Goal: Task Accomplishment & Management: Manage account settings

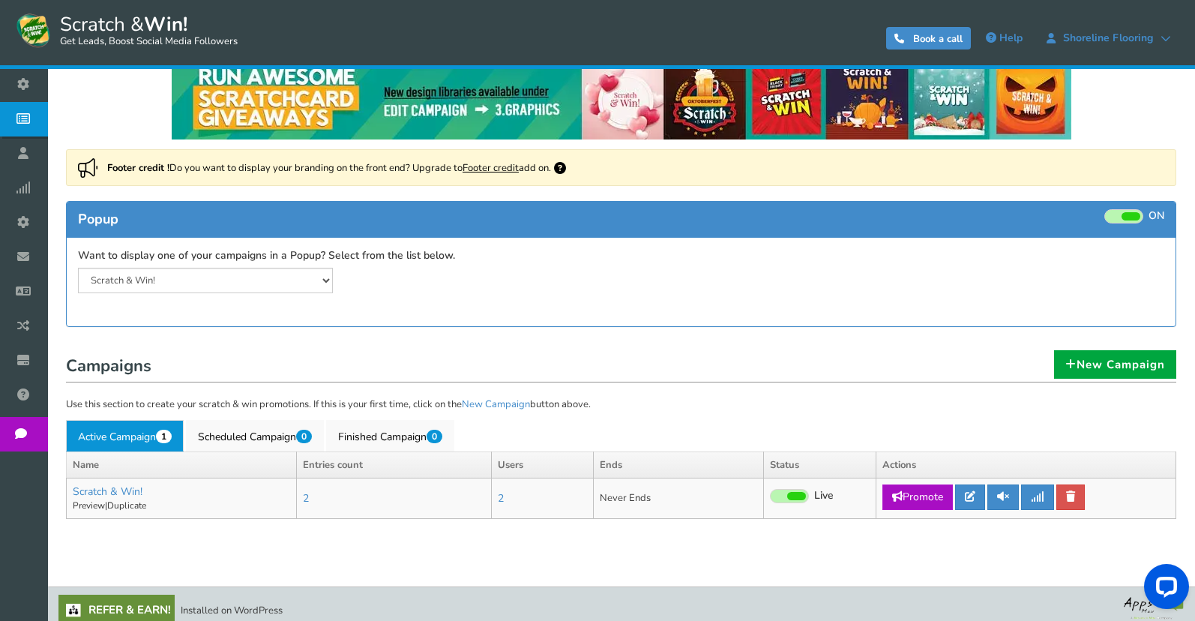
scroll to position [37, 0]
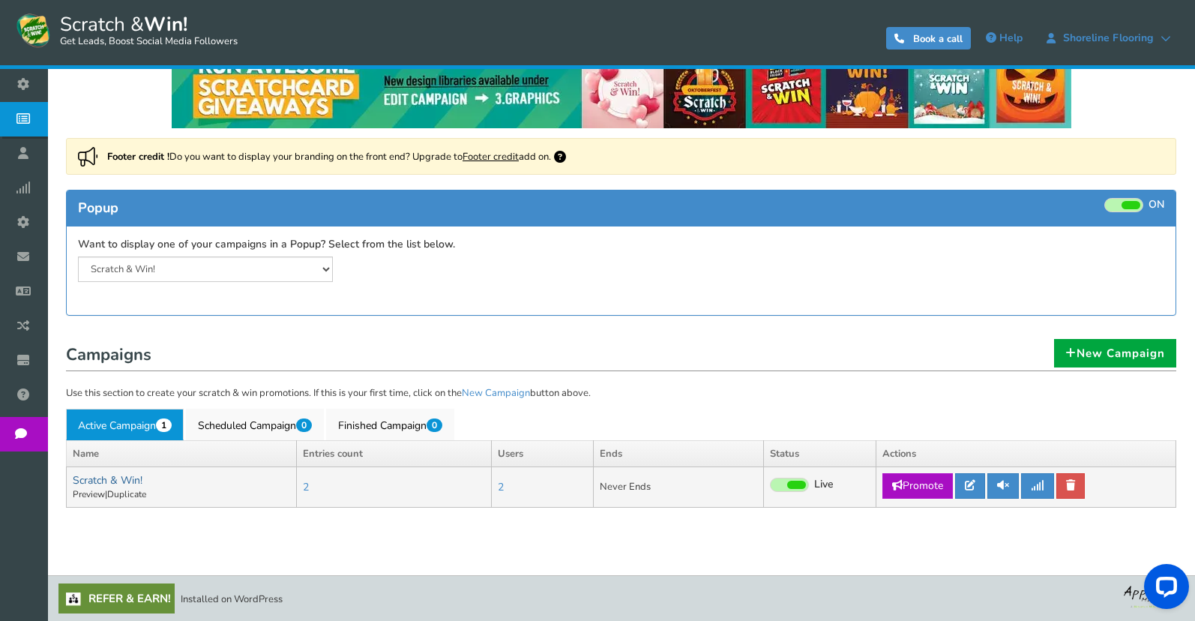
click at [124, 480] on link "Scratch & Win!" at bounding box center [108, 480] width 70 height 14
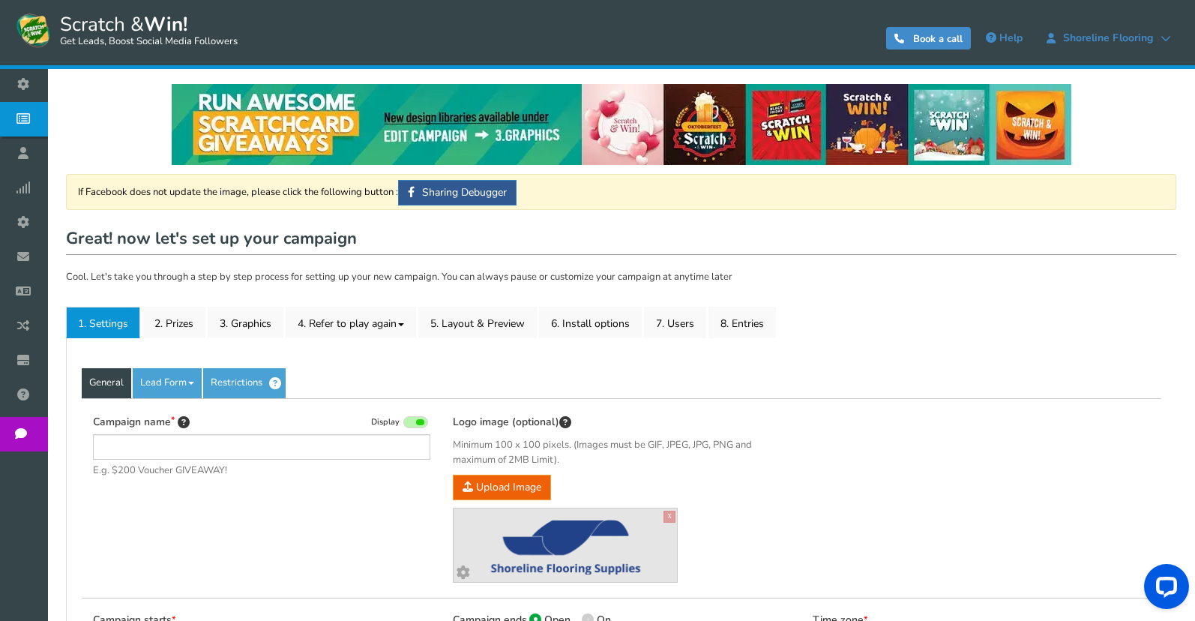
type input "Scratch & Win!"
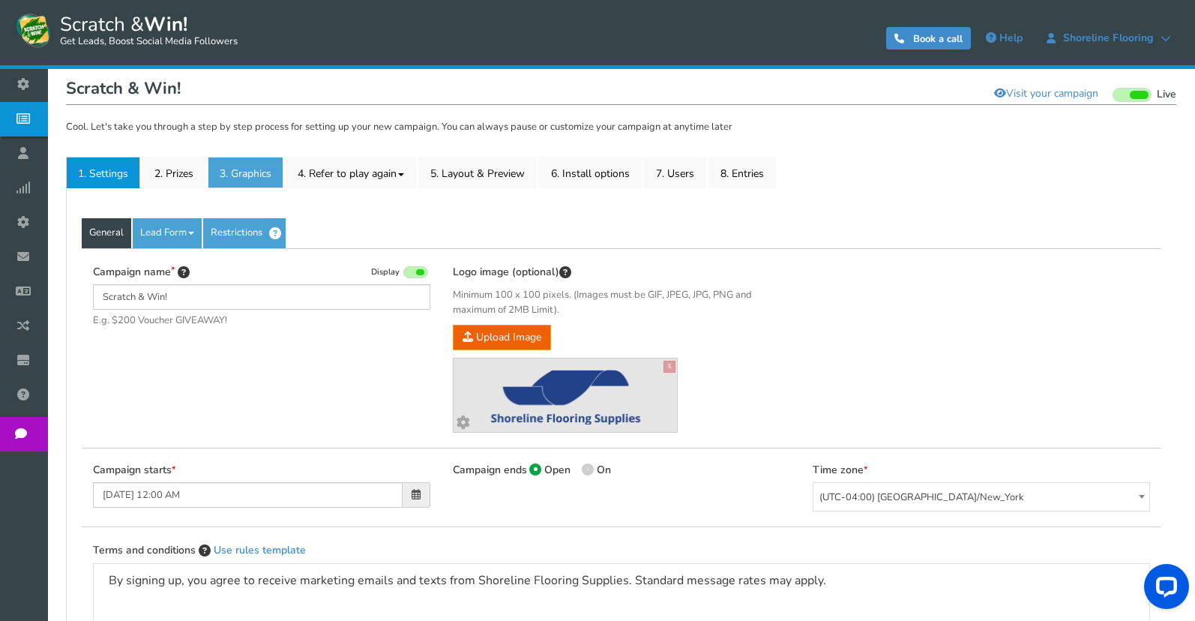
click at [256, 181] on link "3. Graphics" at bounding box center [246, 172] width 76 height 31
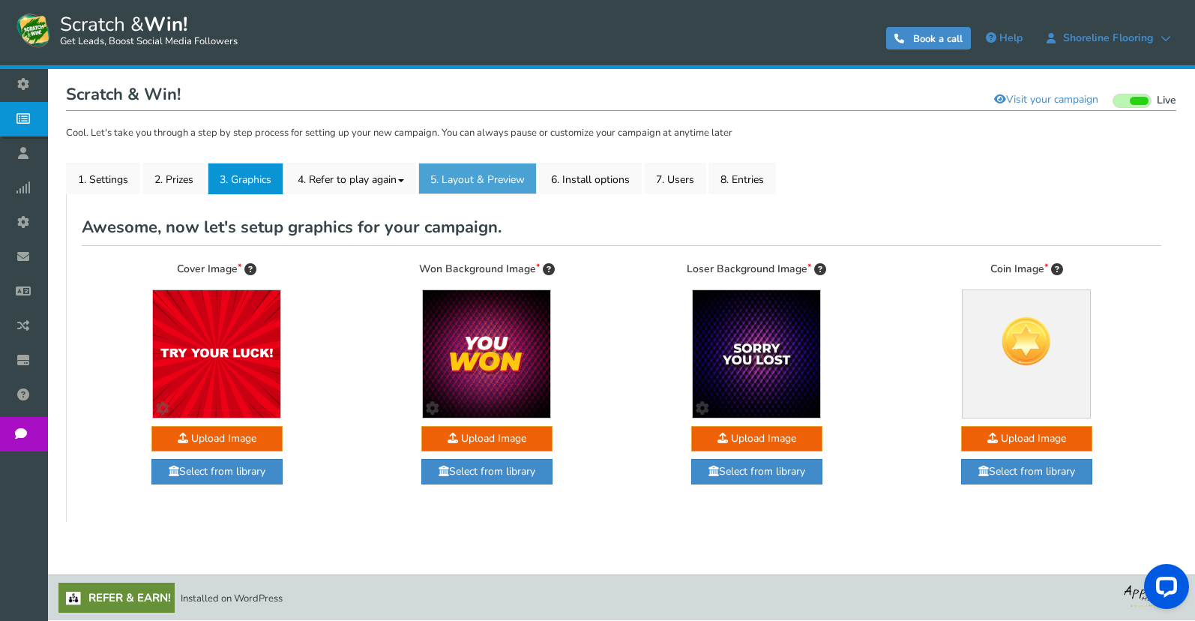
click at [470, 185] on link "5. Layout & Preview" at bounding box center [477, 178] width 118 height 31
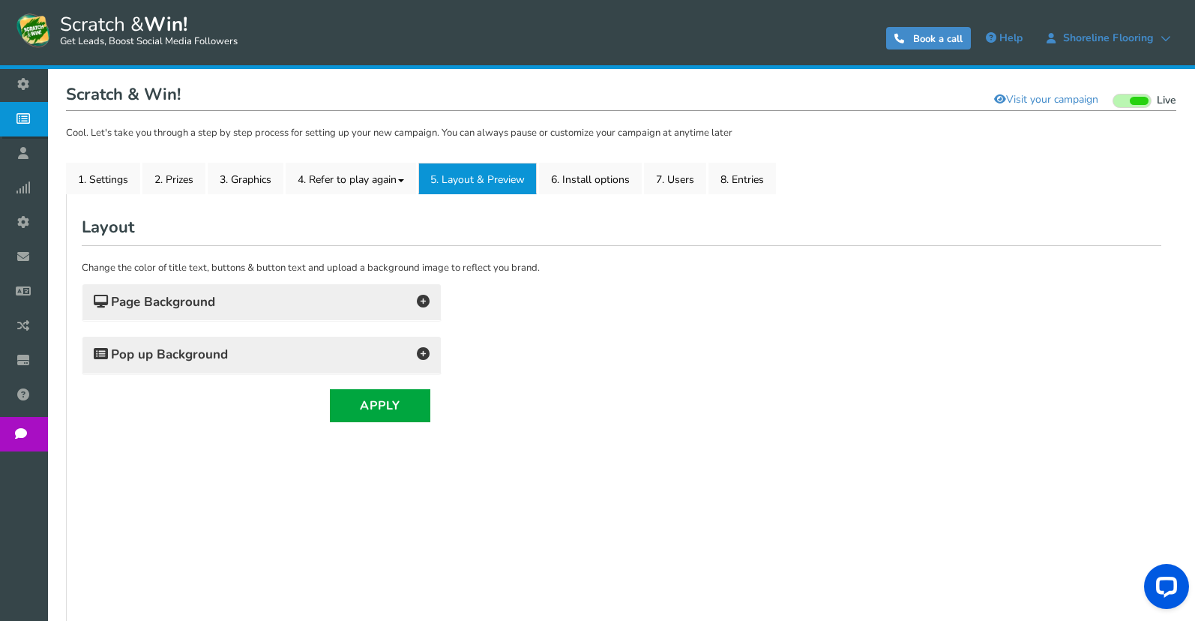
click at [323, 301] on h4 "Page Background" at bounding box center [262, 302] width 336 height 21
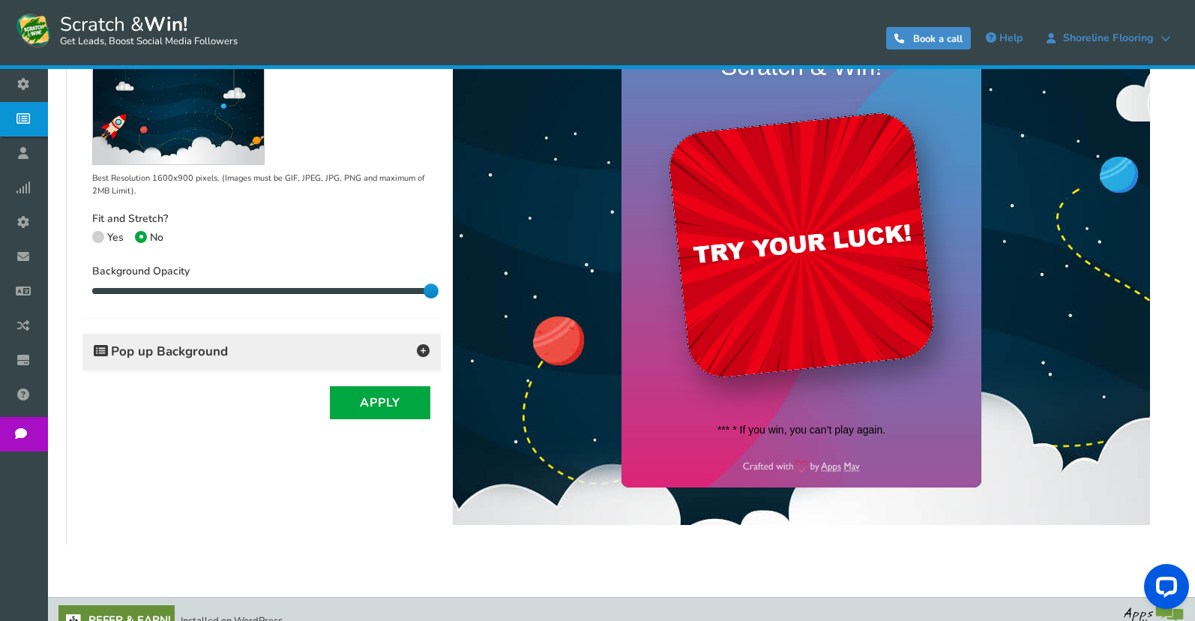
scroll to position [369, 0]
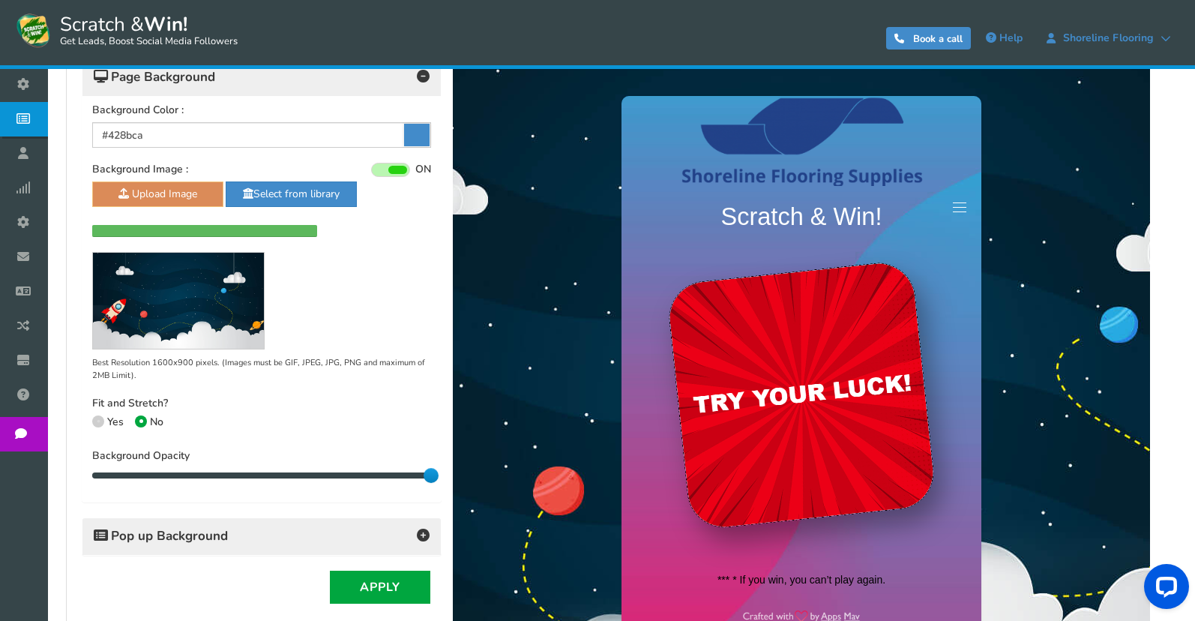
radio input "true"
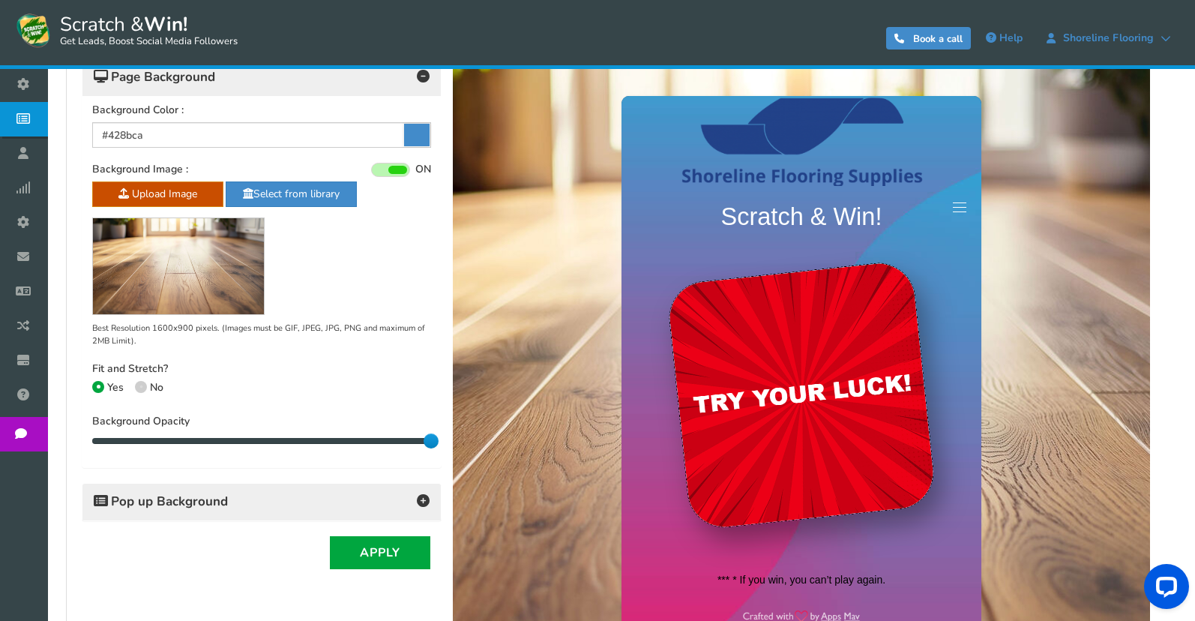
click at [97, 387] on icon at bounding box center [99, 387] width 4 height 4
click at [97, 387] on input "Yes" at bounding box center [97, 389] width 10 height 10
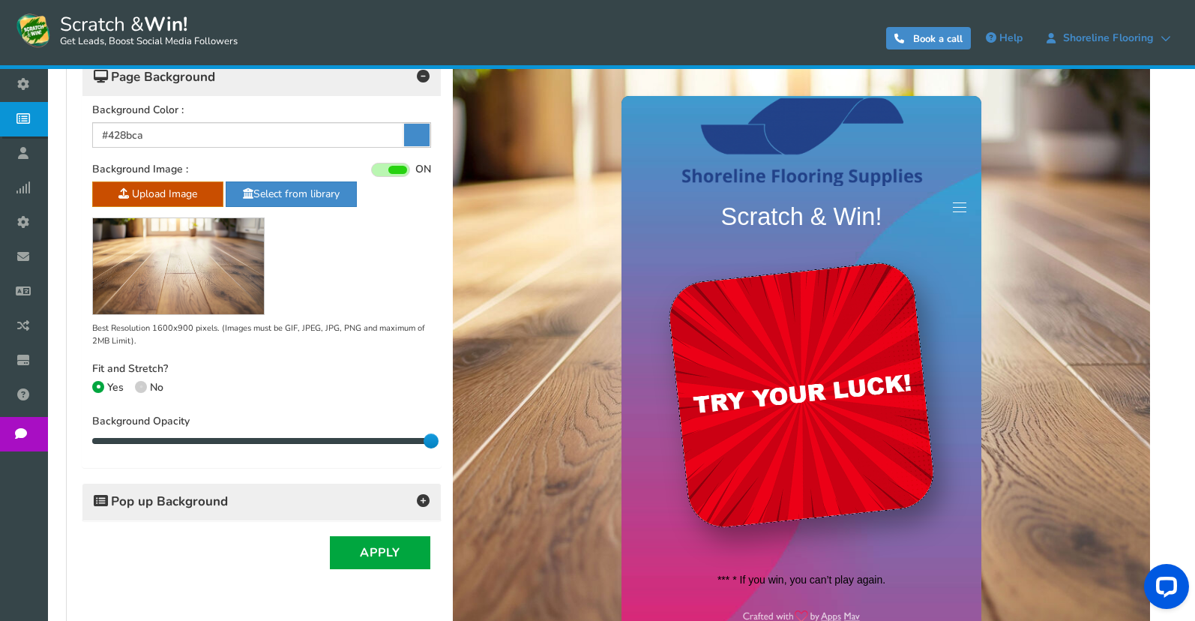
click at [141, 382] on span at bounding box center [141, 387] width 12 height 12
click at [141, 384] on input "No" at bounding box center [140, 389] width 10 height 10
radio input "true"
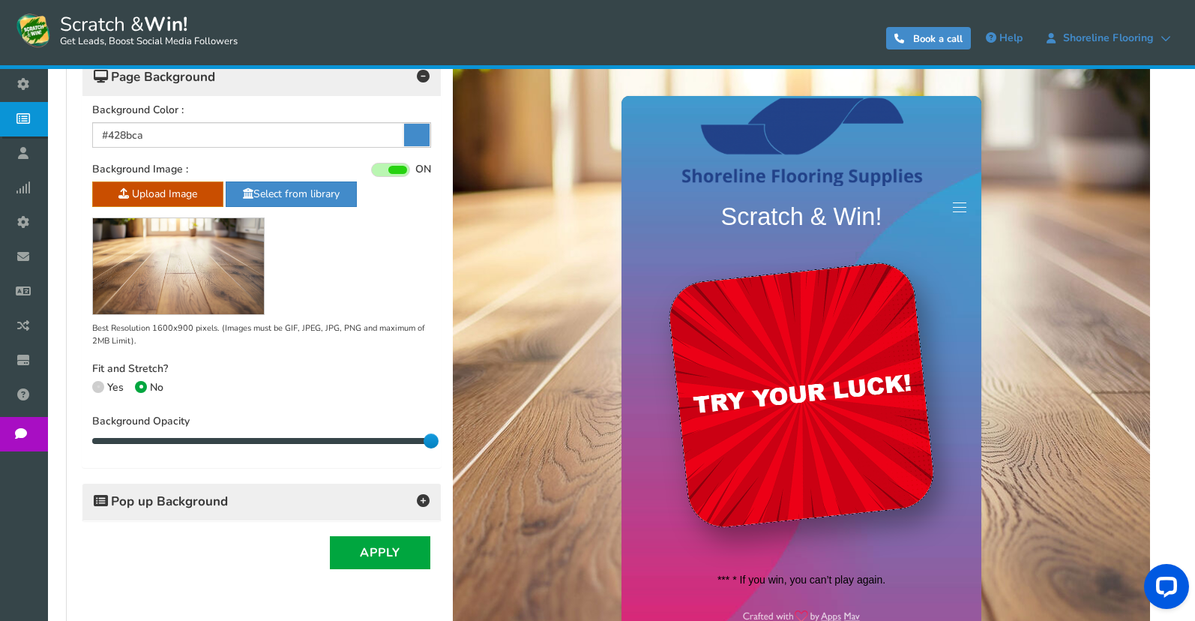
click at [94, 384] on span at bounding box center [98, 387] width 12 height 12
click at [94, 384] on input "Yes" at bounding box center [97, 389] width 10 height 10
radio input "true"
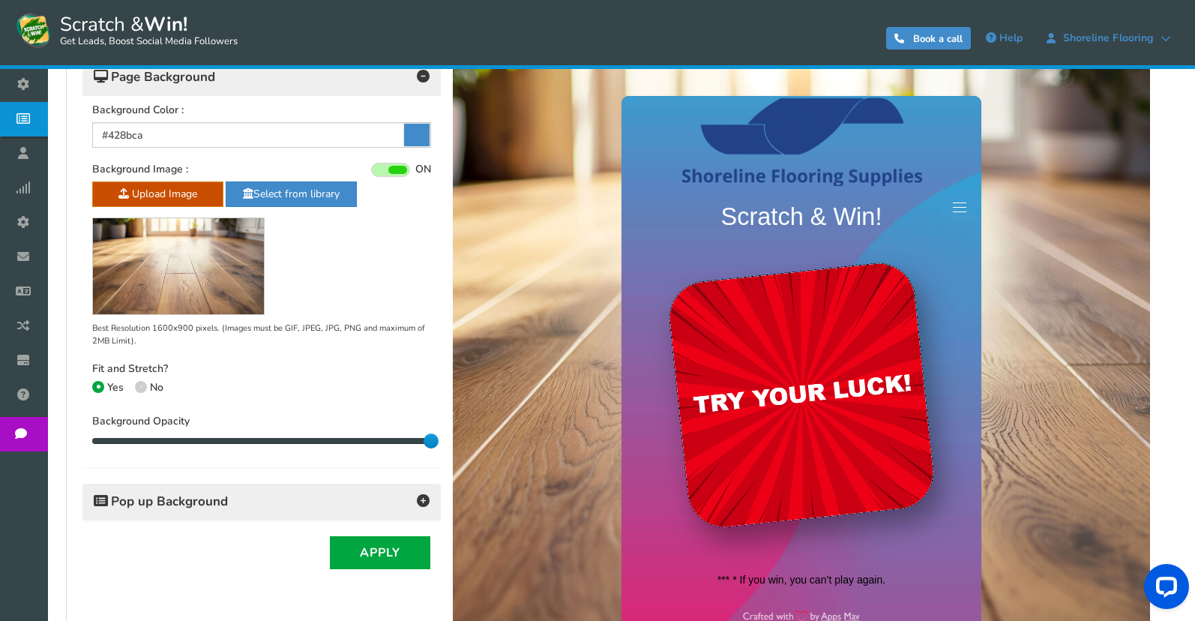
click at [337, 502] on h4 "Pop up Background" at bounding box center [262, 501] width 336 height 21
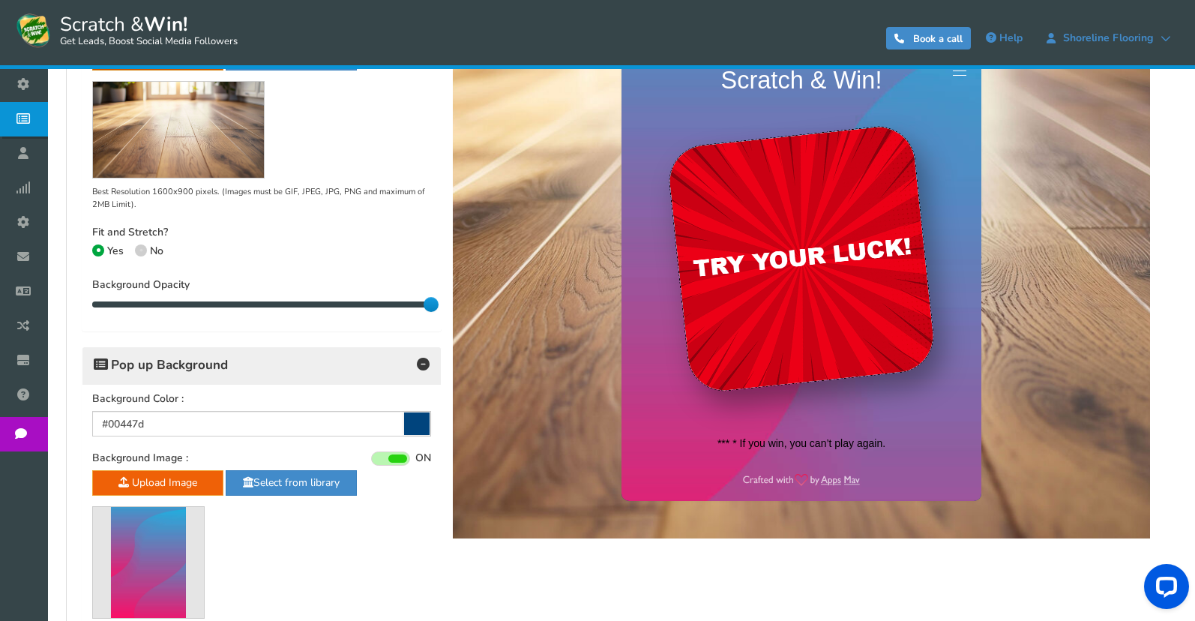
scroll to position [669, 0]
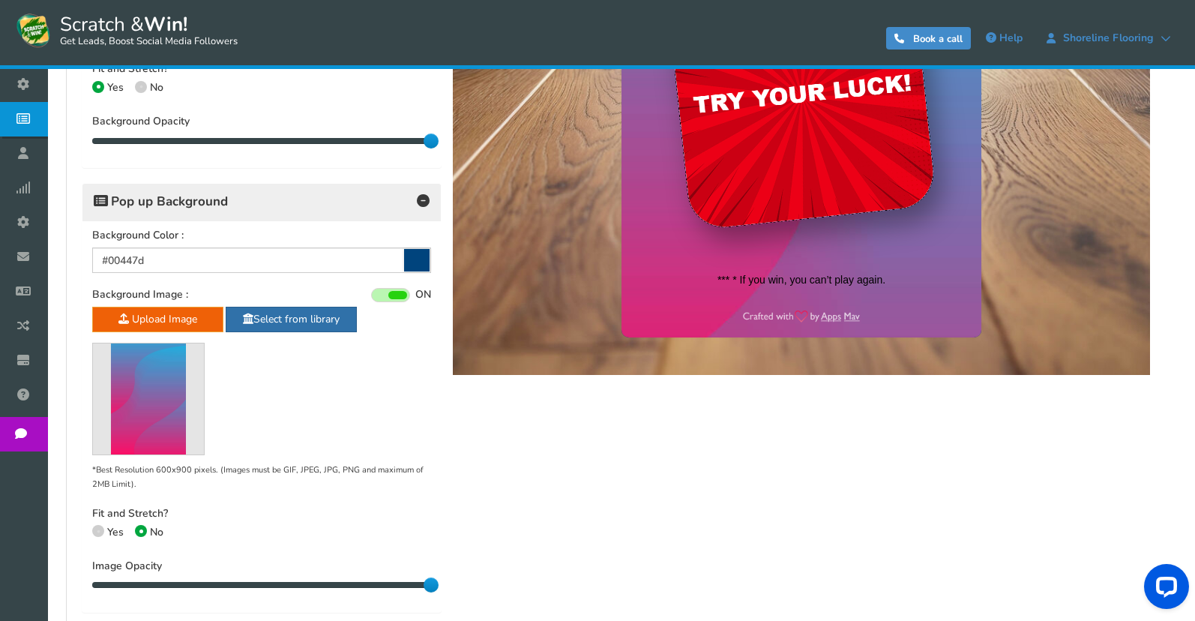
click at [267, 325] on link "Select from library" at bounding box center [291, 319] width 131 height 25
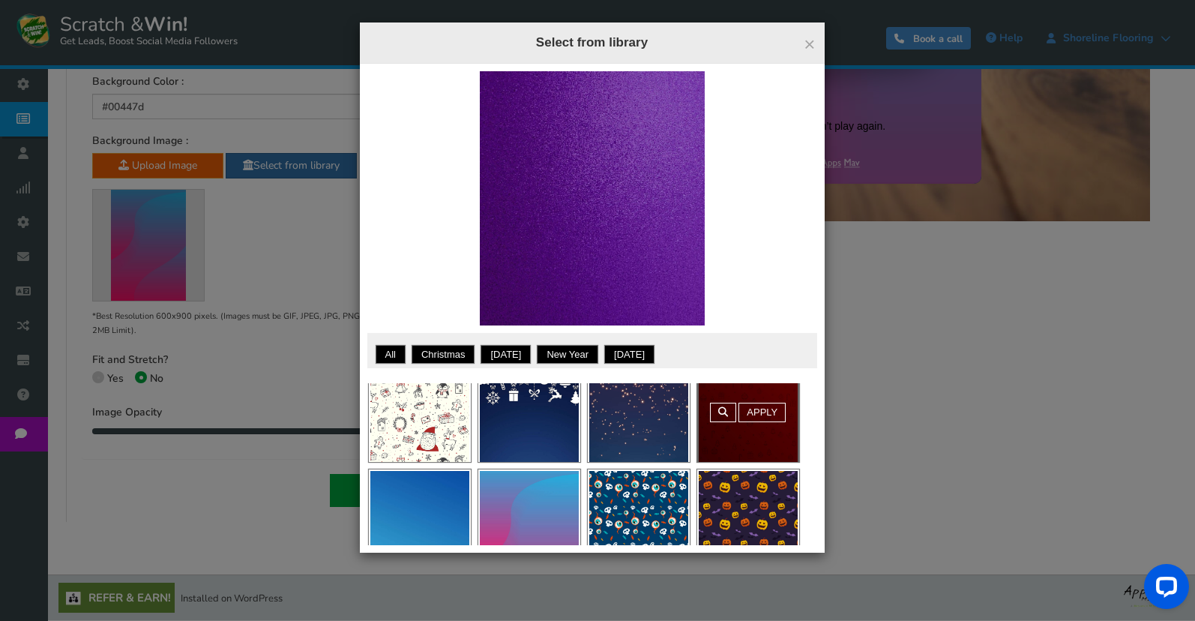
scroll to position [375, 0]
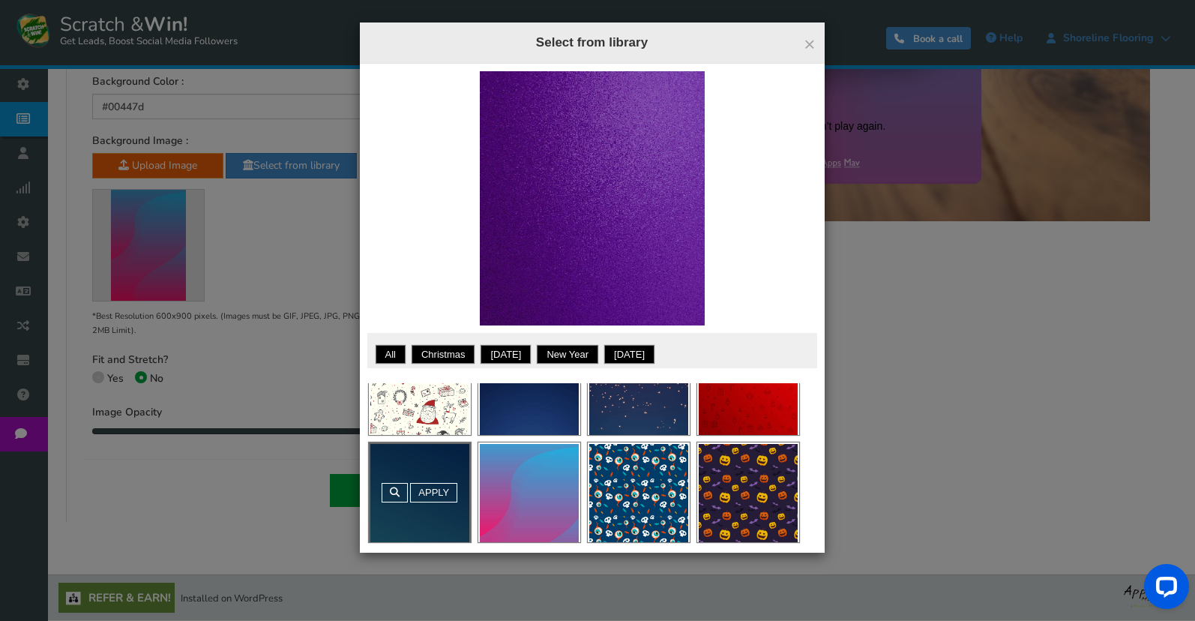
click at [406, 477] on div "Apply" at bounding box center [420, 492] width 102 height 100
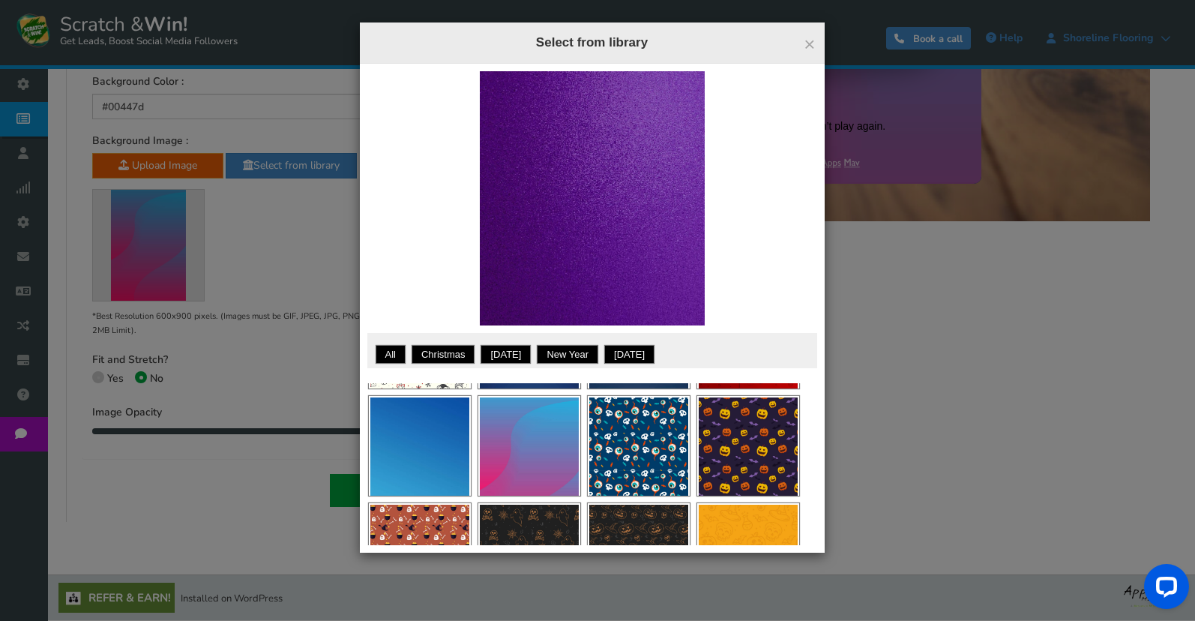
scroll to position [388, 0]
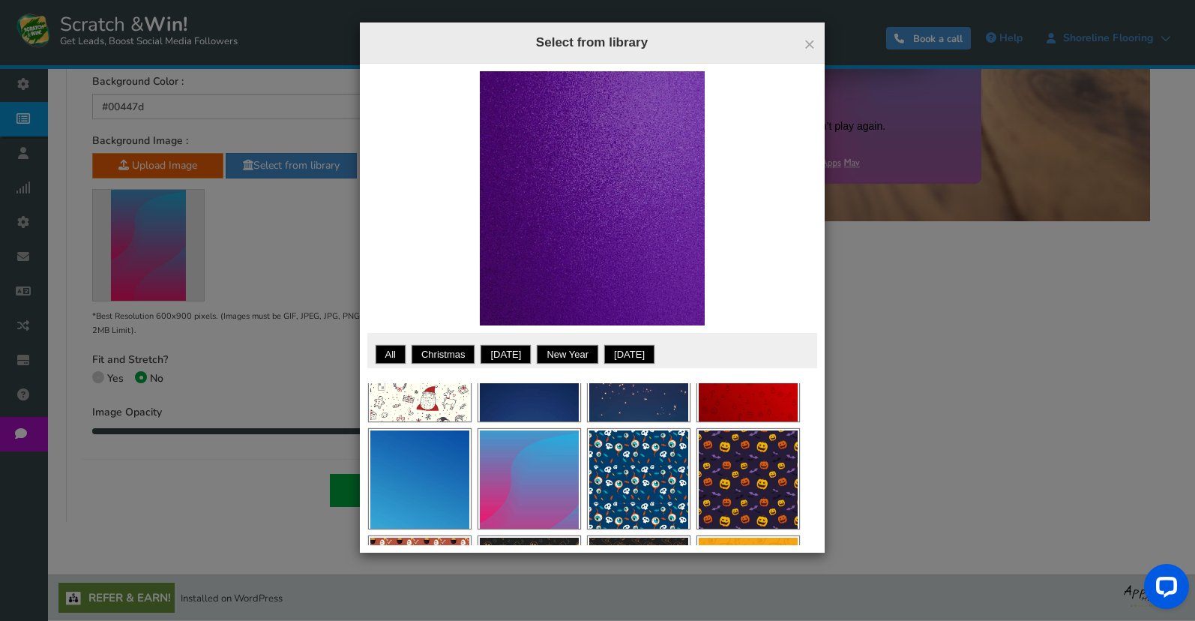
click at [443, 459] on link "Apply" at bounding box center [433, 448] width 47 height 19
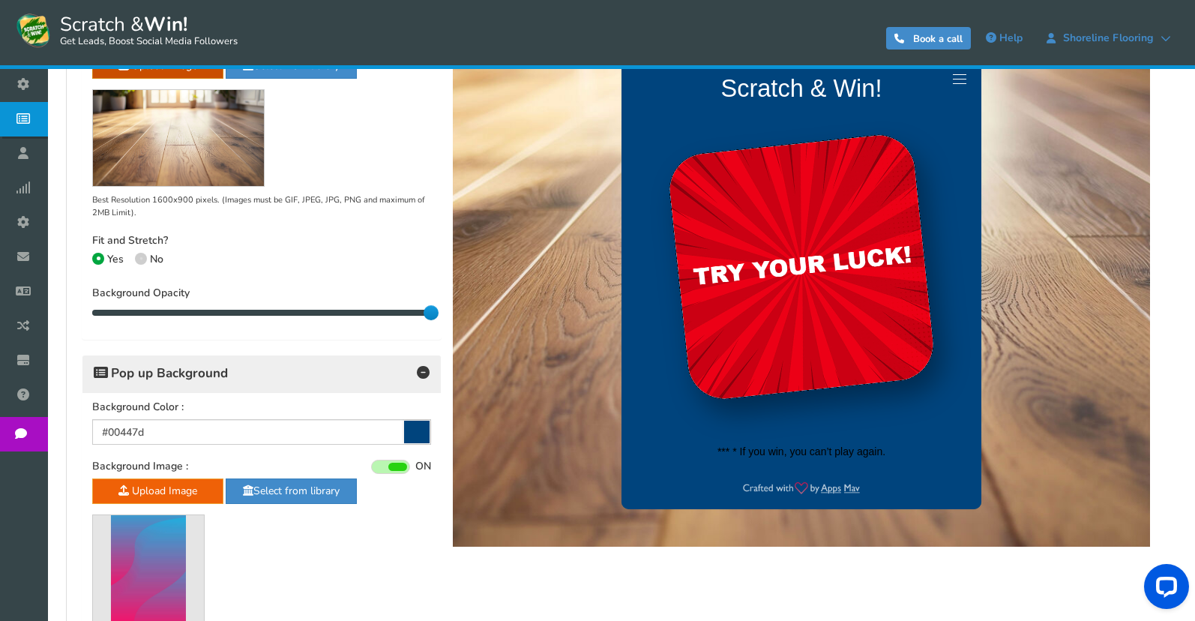
scroll to position [597, 0]
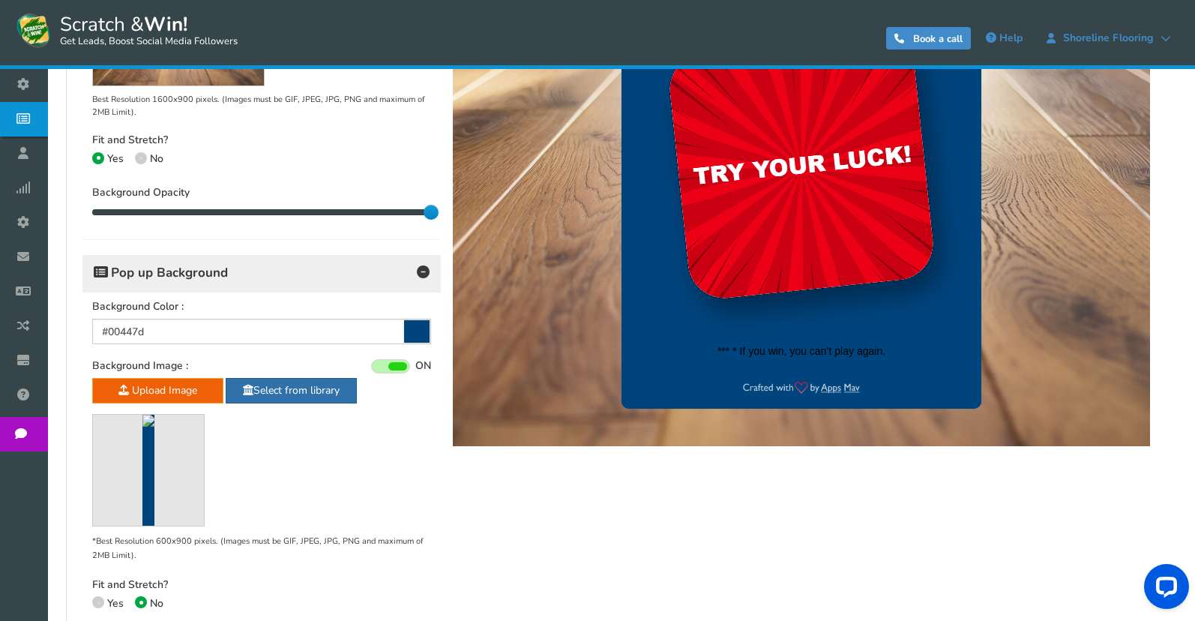
click at [336, 387] on link "Select from library" at bounding box center [291, 390] width 131 height 25
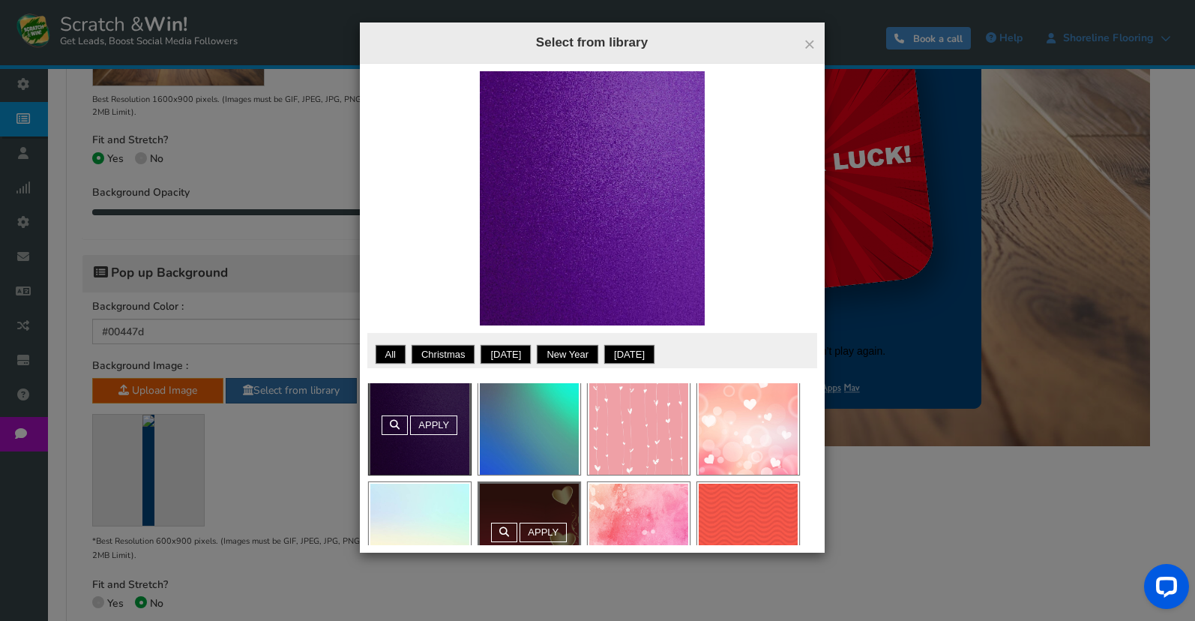
scroll to position [0, 0]
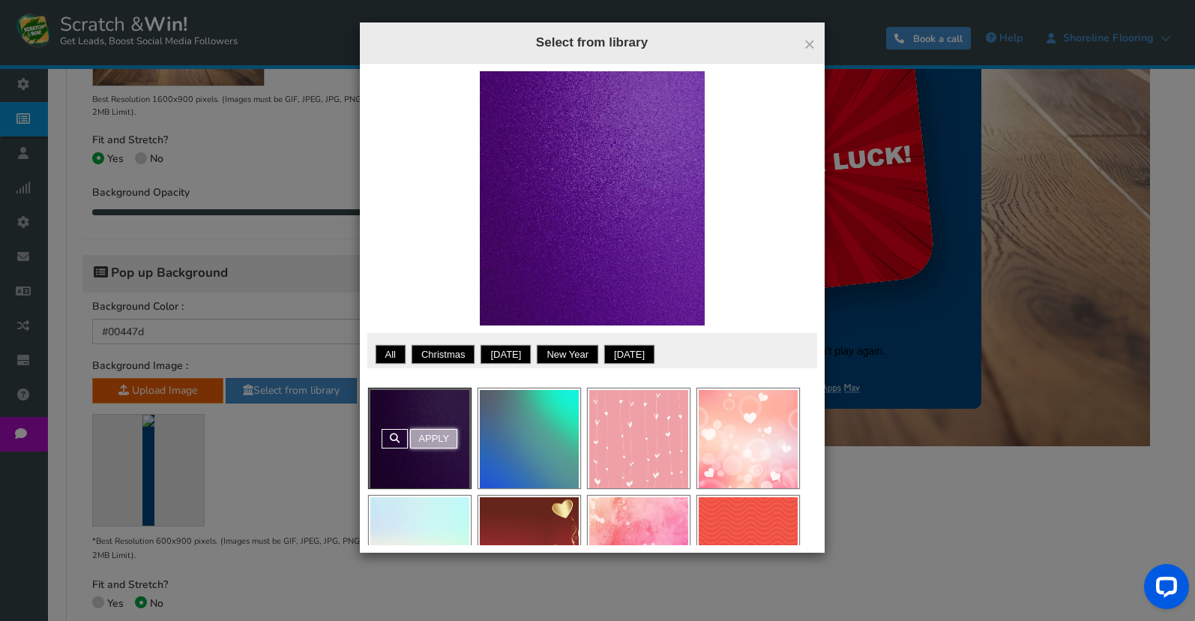
click at [441, 433] on link "Apply" at bounding box center [433, 438] width 47 height 19
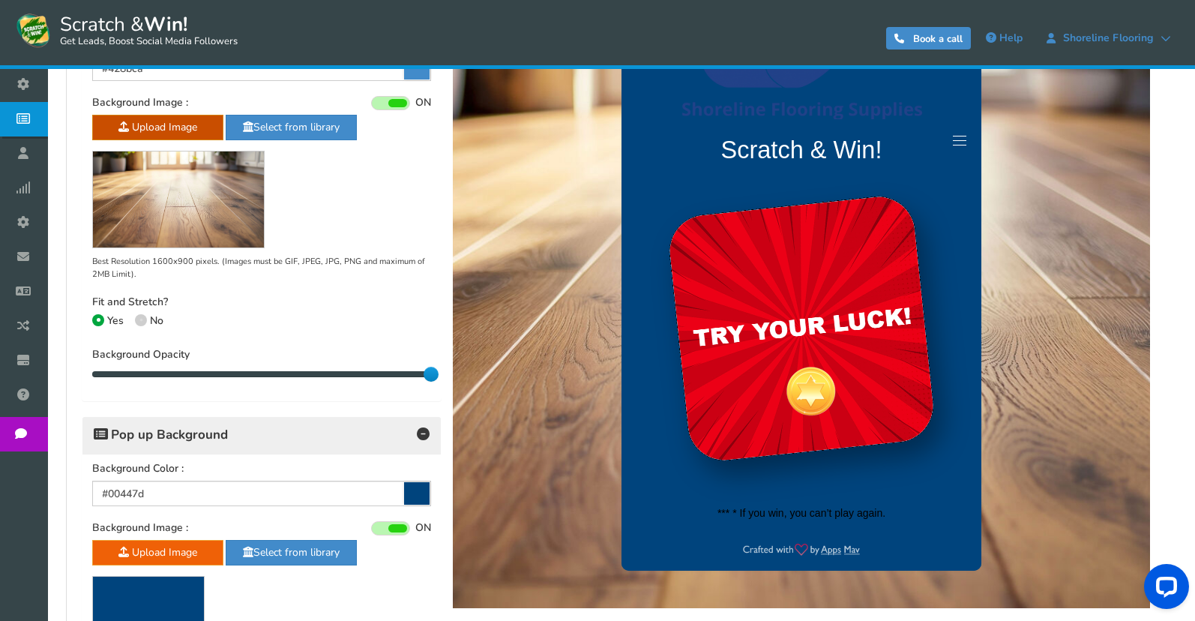
scroll to position [522, 0]
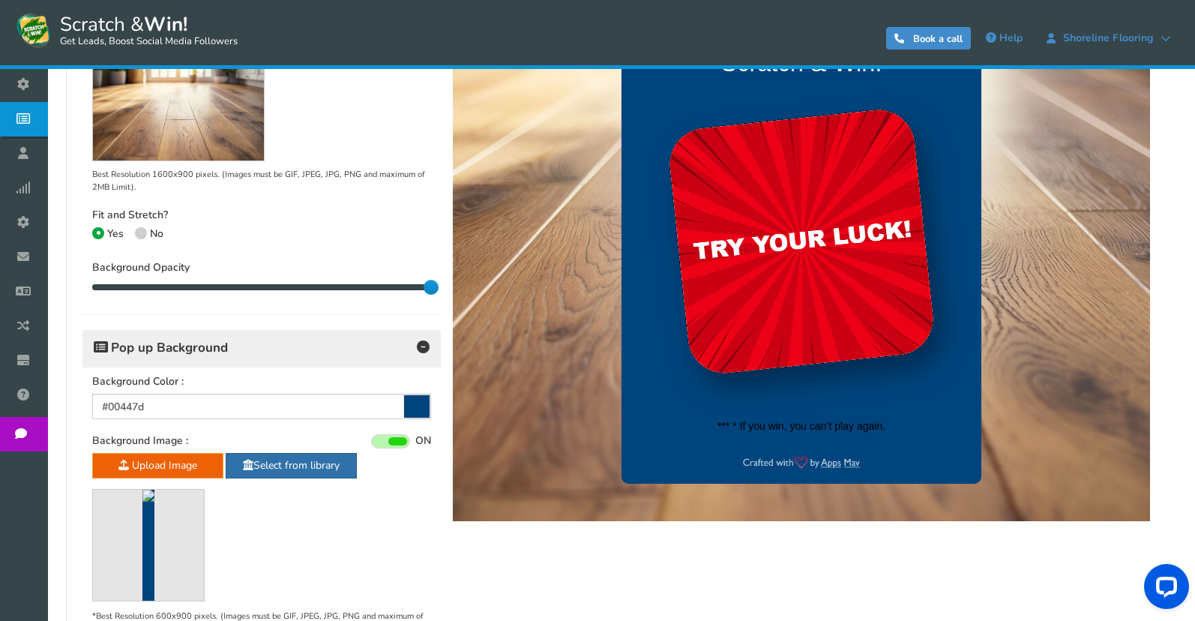
click at [295, 472] on link "Select from library" at bounding box center [291, 465] width 131 height 25
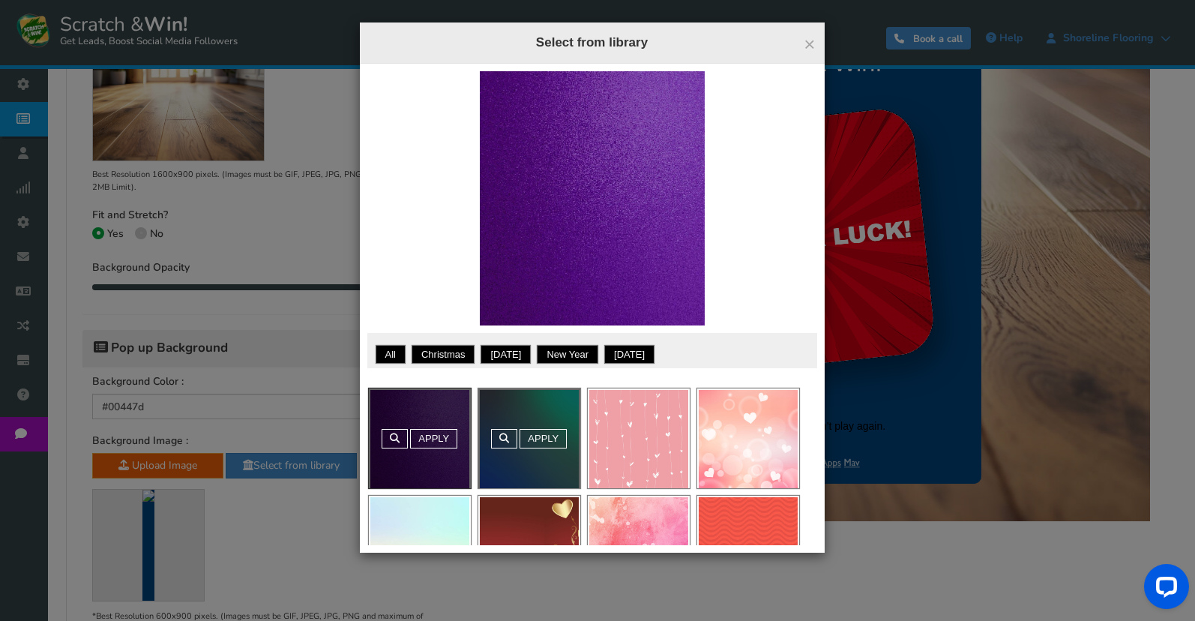
click at [547, 424] on div "Apply" at bounding box center [529, 438] width 102 height 100
click at [534, 436] on link "Apply" at bounding box center [542, 438] width 47 height 19
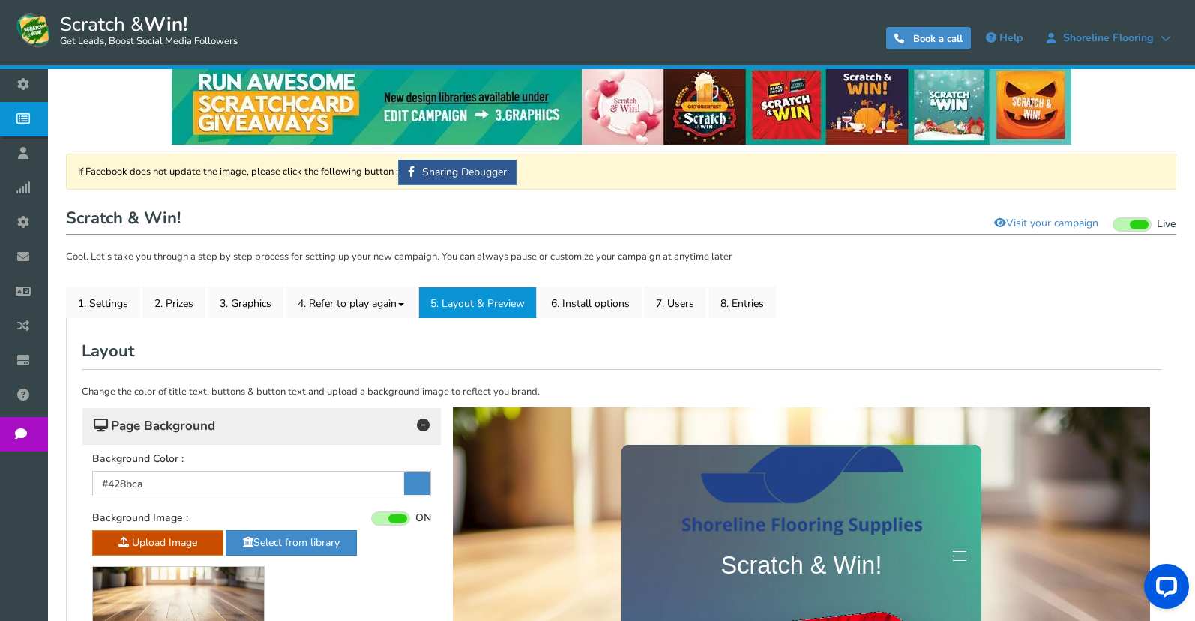
scroll to position [0, 0]
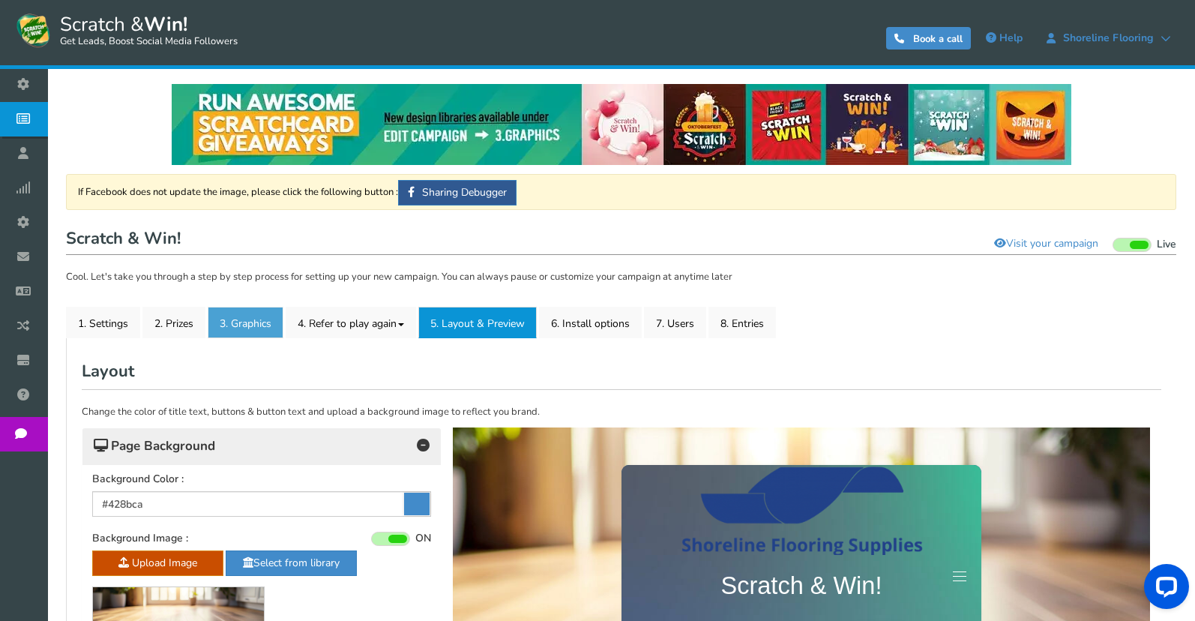
click at [271, 328] on link "3. Graphics" at bounding box center [246, 322] width 76 height 31
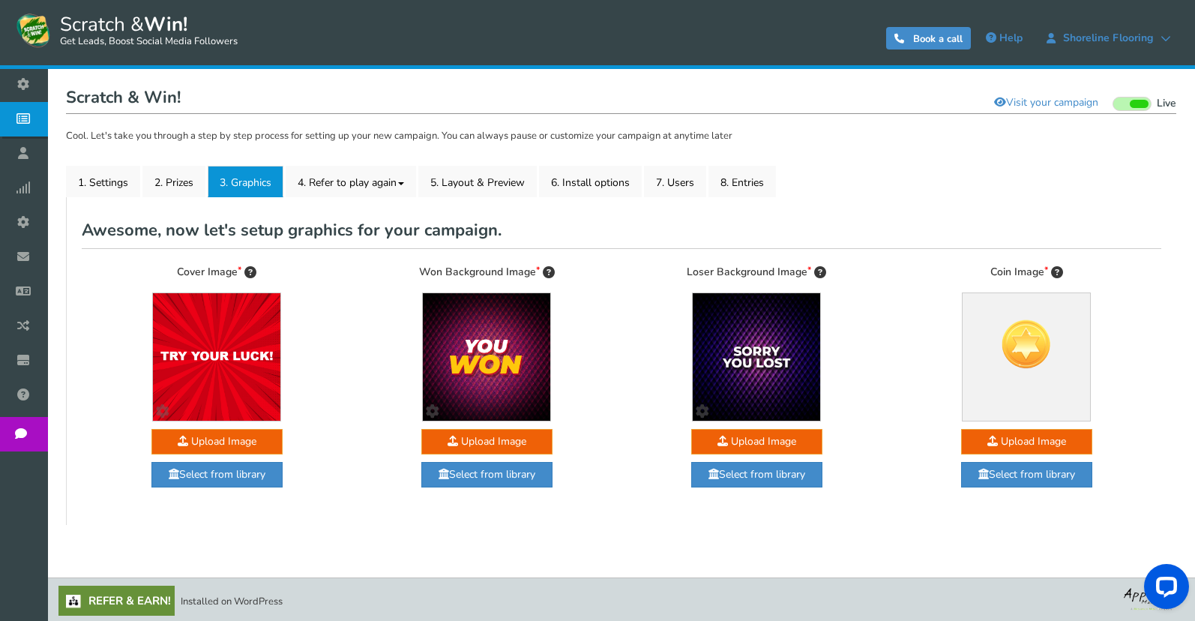
scroll to position [144, 0]
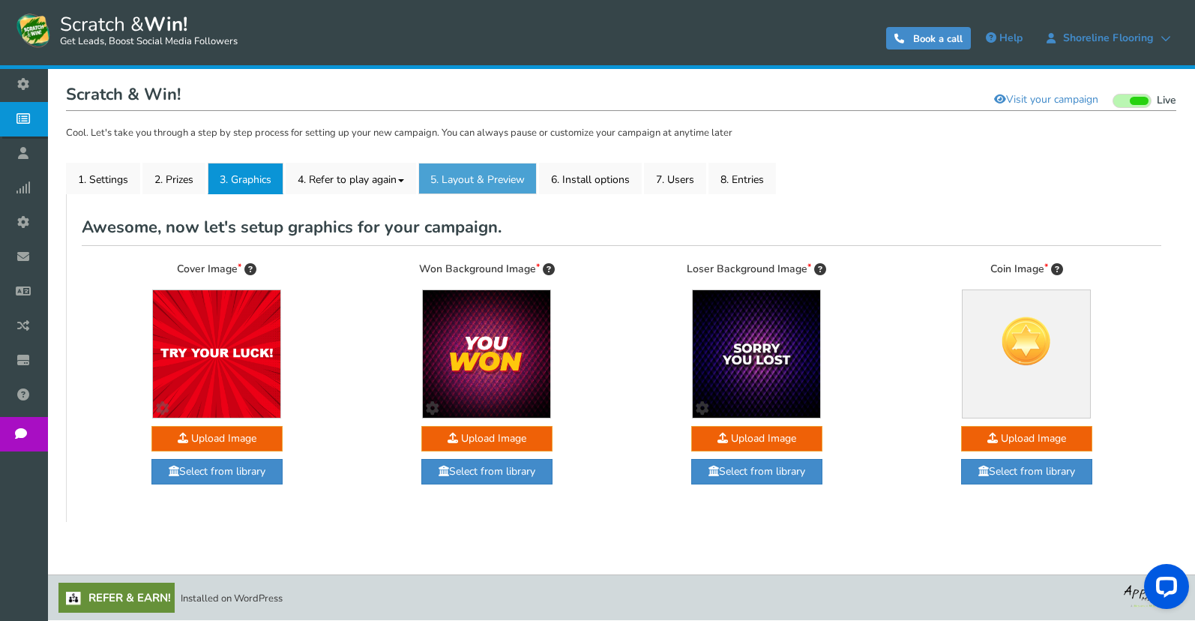
click at [521, 181] on link "5. Layout & Preview" at bounding box center [477, 178] width 118 height 31
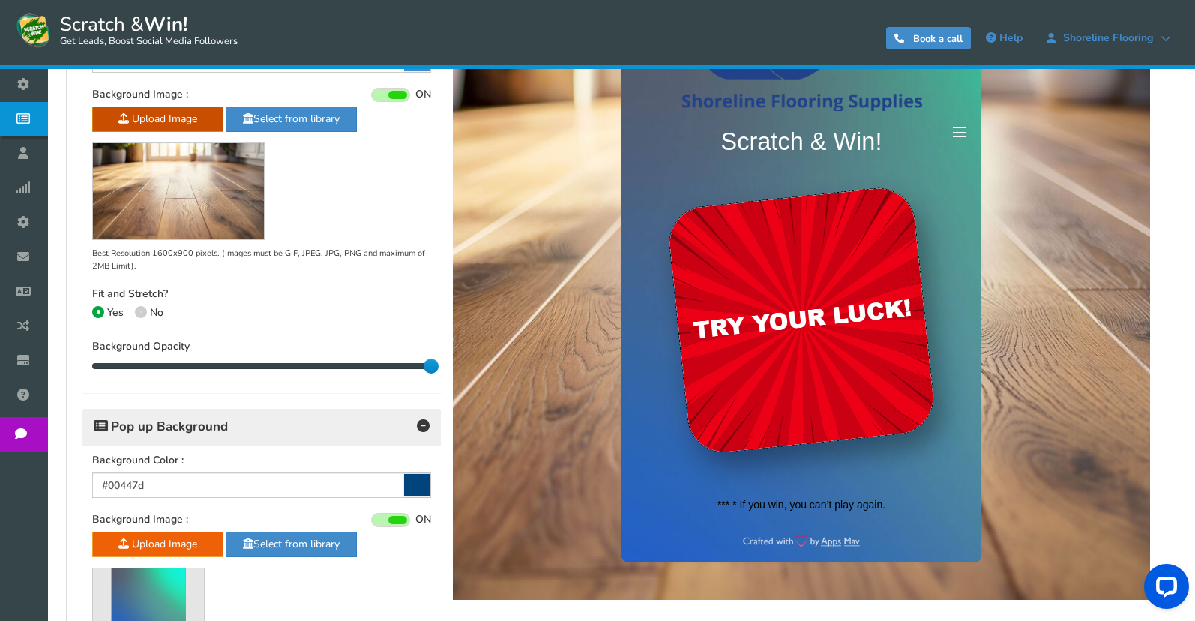
scroll to position [519, 0]
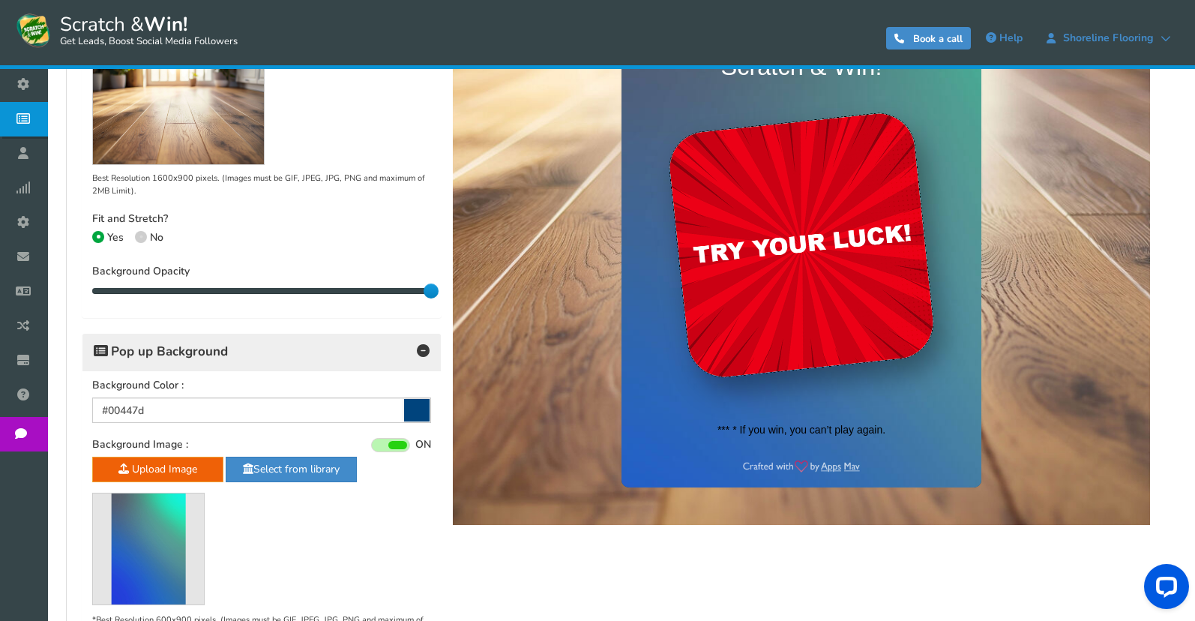
click at [403, 440] on span at bounding box center [390, 445] width 39 height 14
click at [0, 0] on input "ON OFF" at bounding box center [0, 0] width 0 height 0
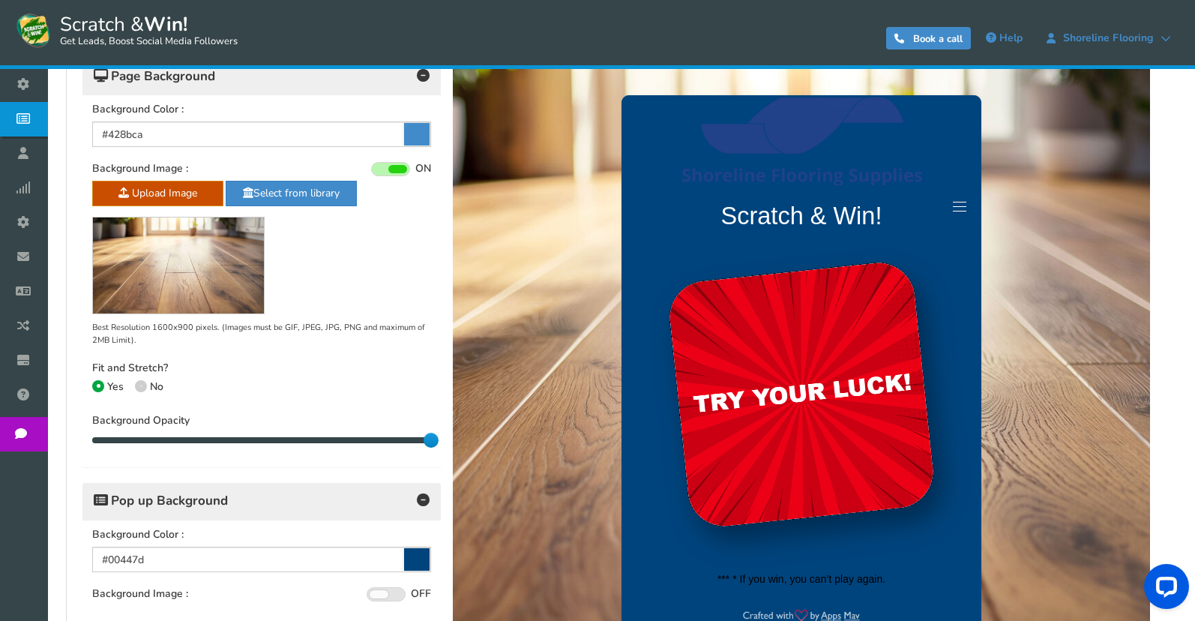
scroll to position [369, 0]
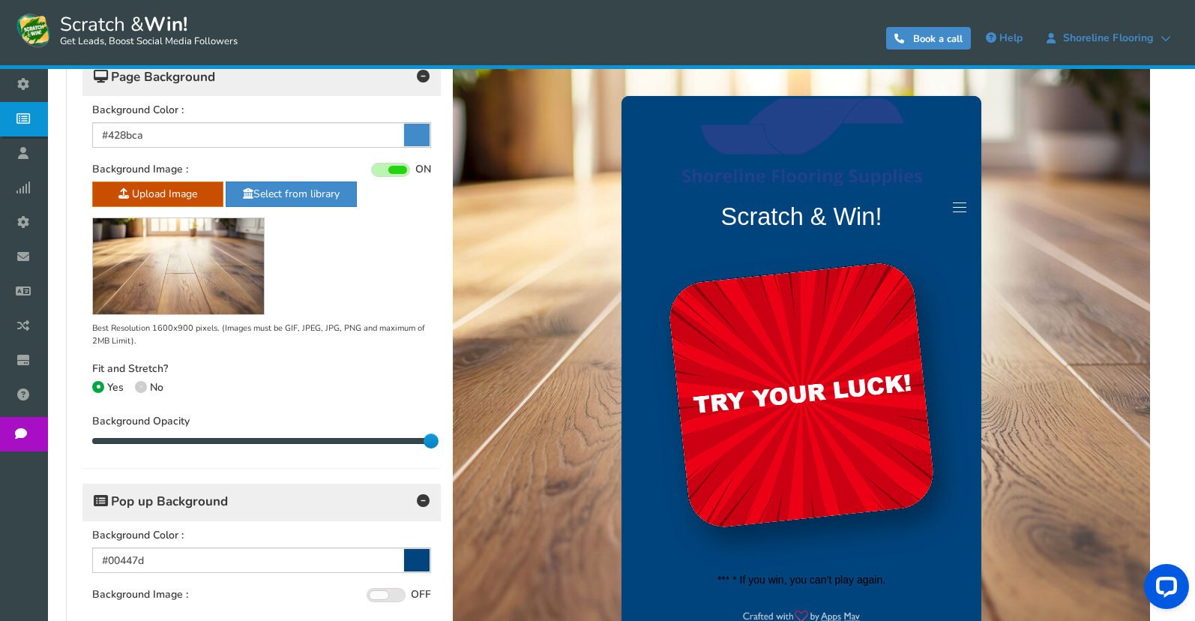
click at [423, 129] on icon at bounding box center [416, 135] width 25 height 22
click at [423, 129] on input "#428bca" at bounding box center [261, 134] width 339 height 25
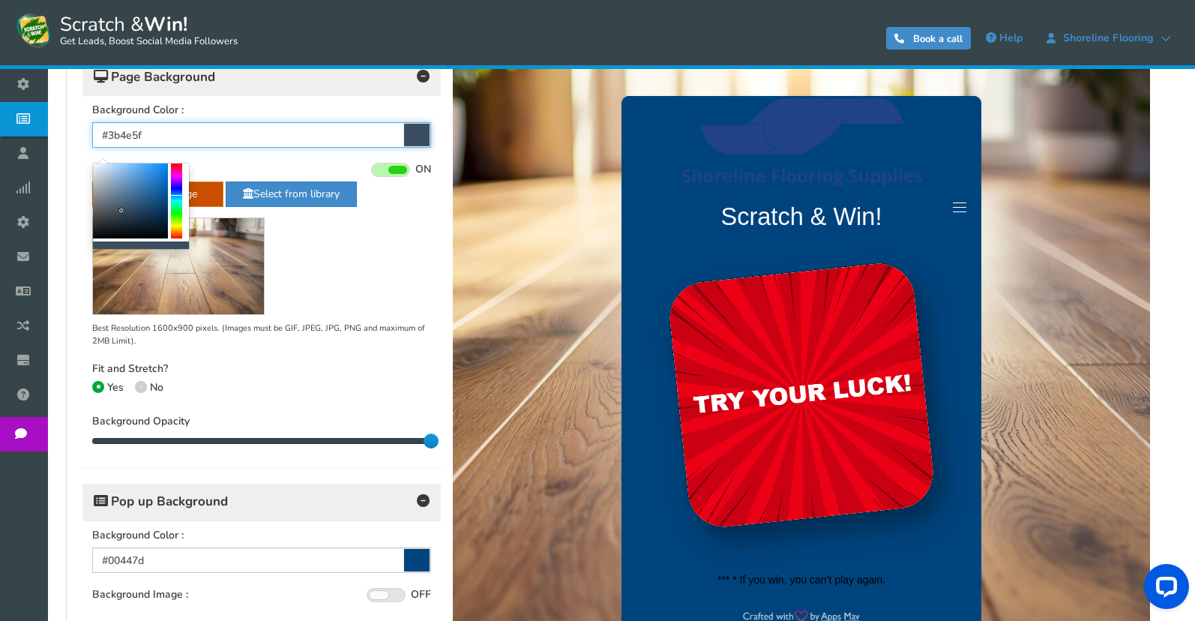
drag, startPoint x: 124, startPoint y: 197, endPoint x: 121, endPoint y: 211, distance: 13.8
click at [121, 211] on div at bounding box center [130, 200] width 75 height 75
type input "#95989a"
drag, startPoint x: 109, startPoint y: 205, endPoint x: 95, endPoint y: 193, distance: 18.1
click at [95, 193] on div at bounding box center [130, 200] width 75 height 75
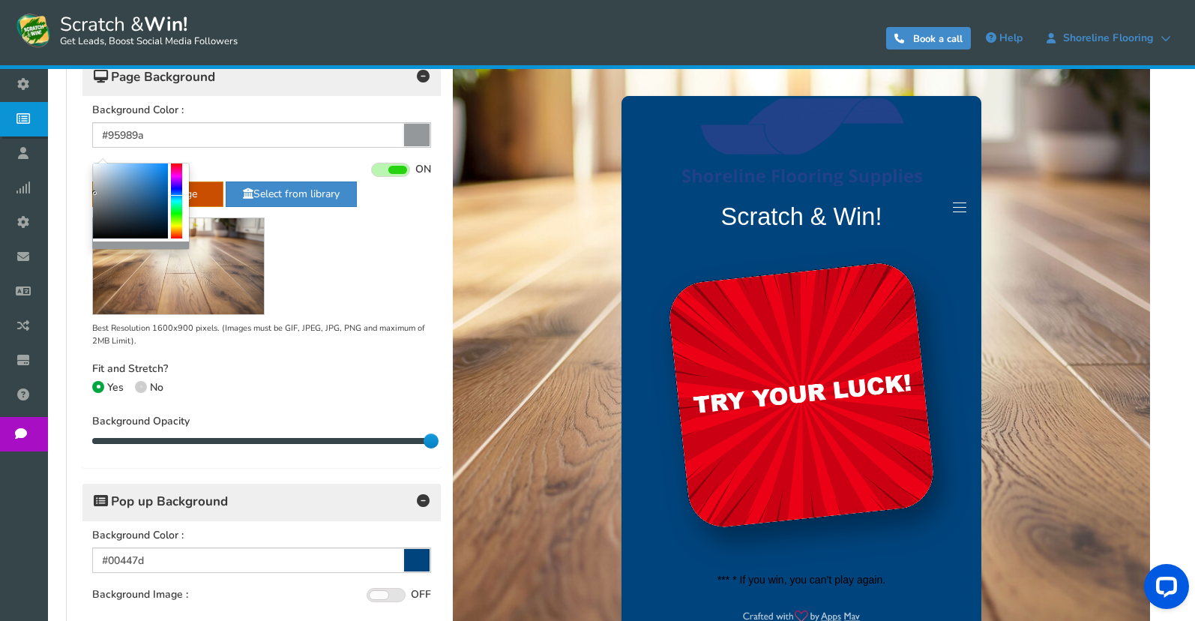
click at [344, 237] on div "Upload Image Select from library Best Resolution 1600x900 pixels. (Images must …" at bounding box center [261, 264] width 339 height 166
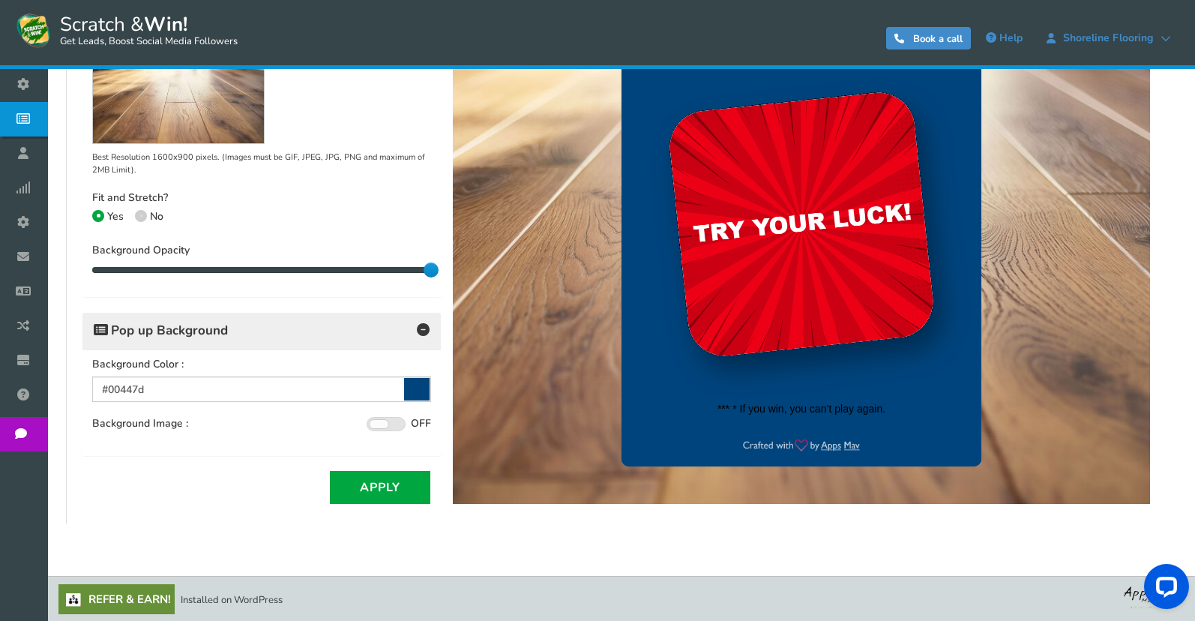
scroll to position [541, 0]
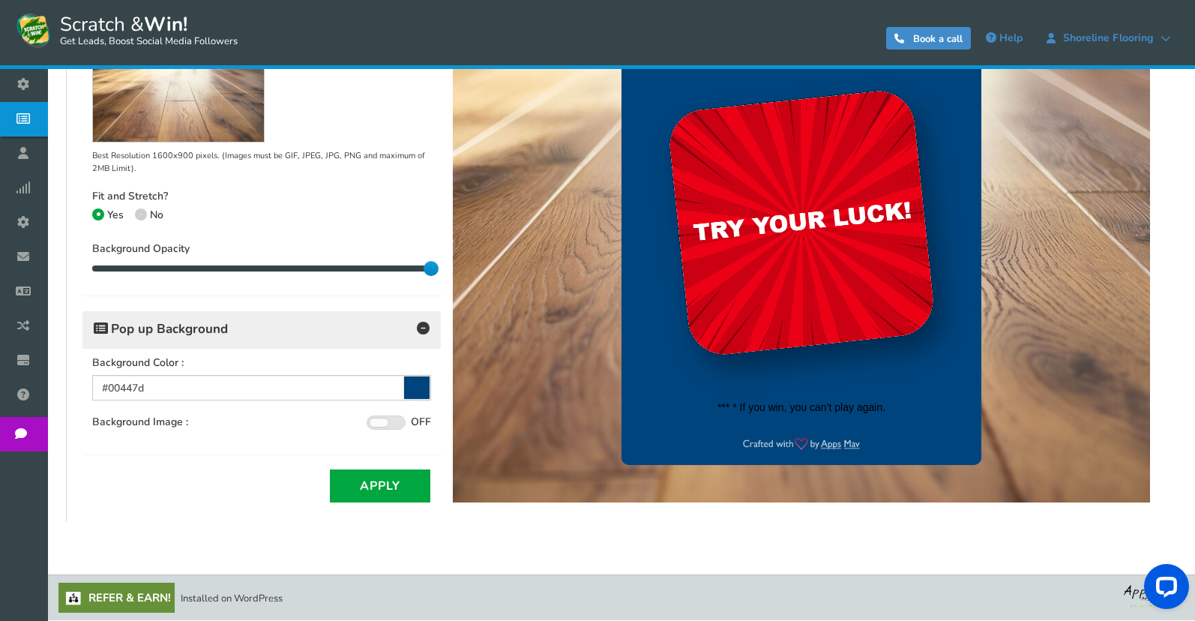
click at [422, 382] on icon at bounding box center [416, 387] width 25 height 22
click at [422, 382] on input "#00447d" at bounding box center [261, 387] width 339 height 25
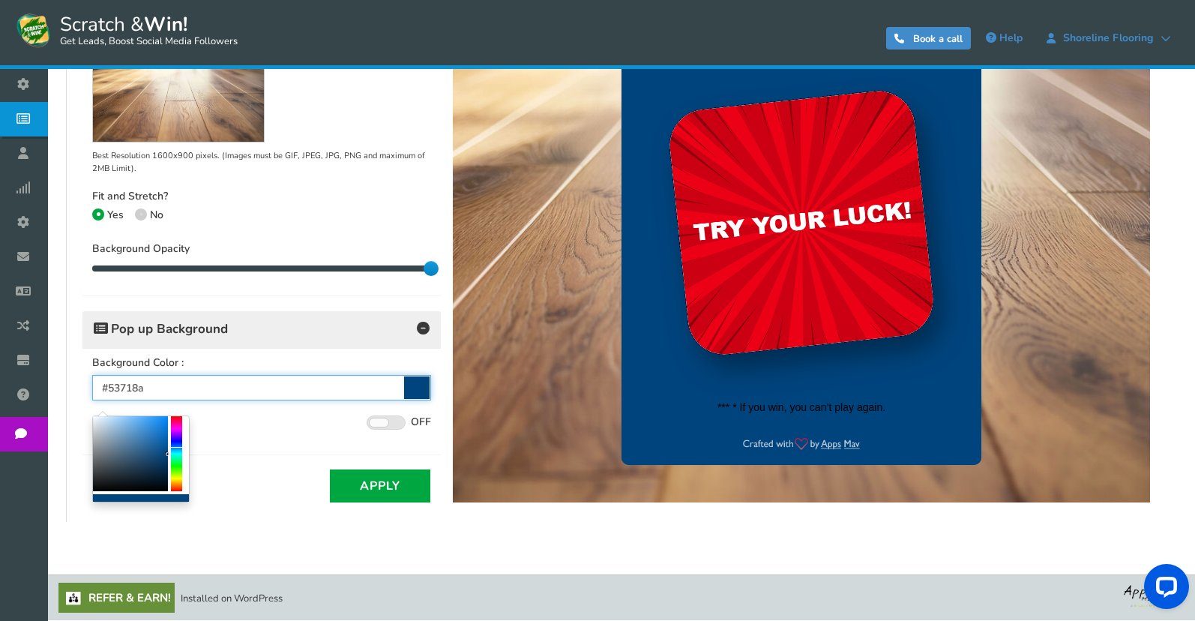
click at [123, 453] on div at bounding box center [130, 453] width 75 height 75
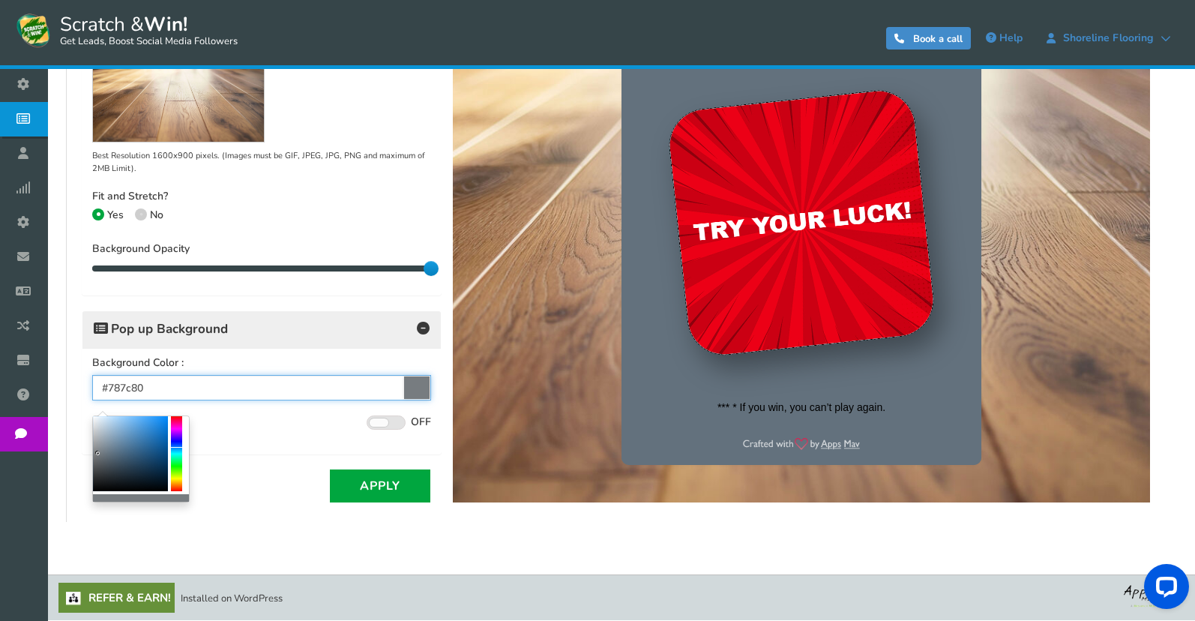
type input "#7d8082"
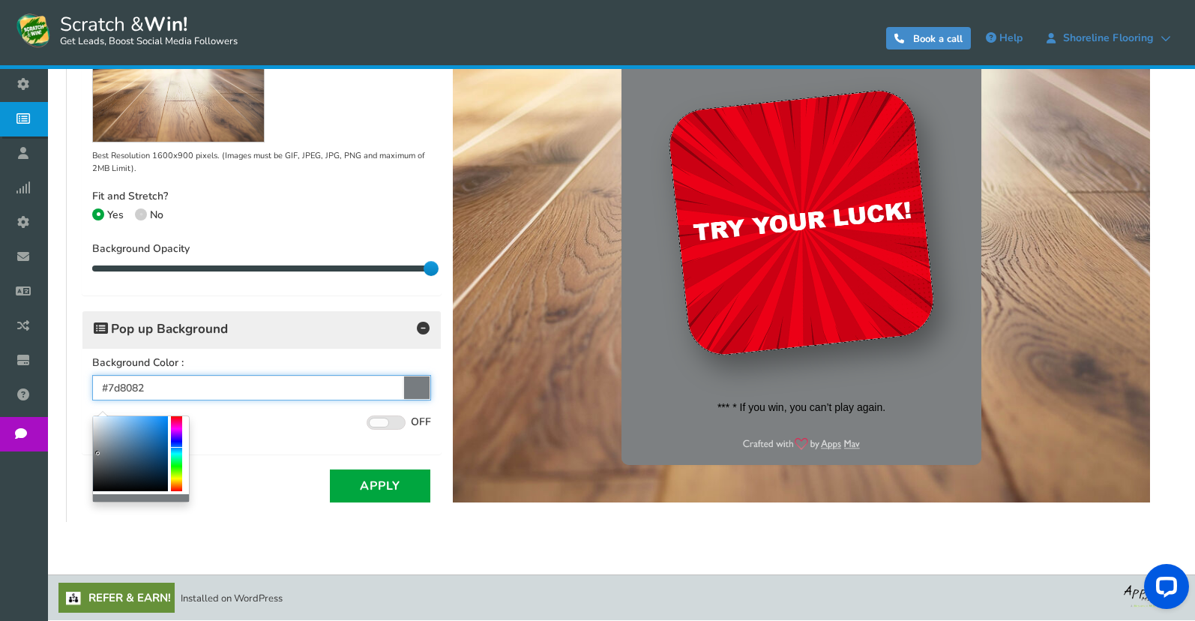
drag, startPoint x: 123, startPoint y: 453, endPoint x: 96, endPoint y: 453, distance: 27.0
click at [96, 453] on b at bounding box center [98, 453] width 4 height 4
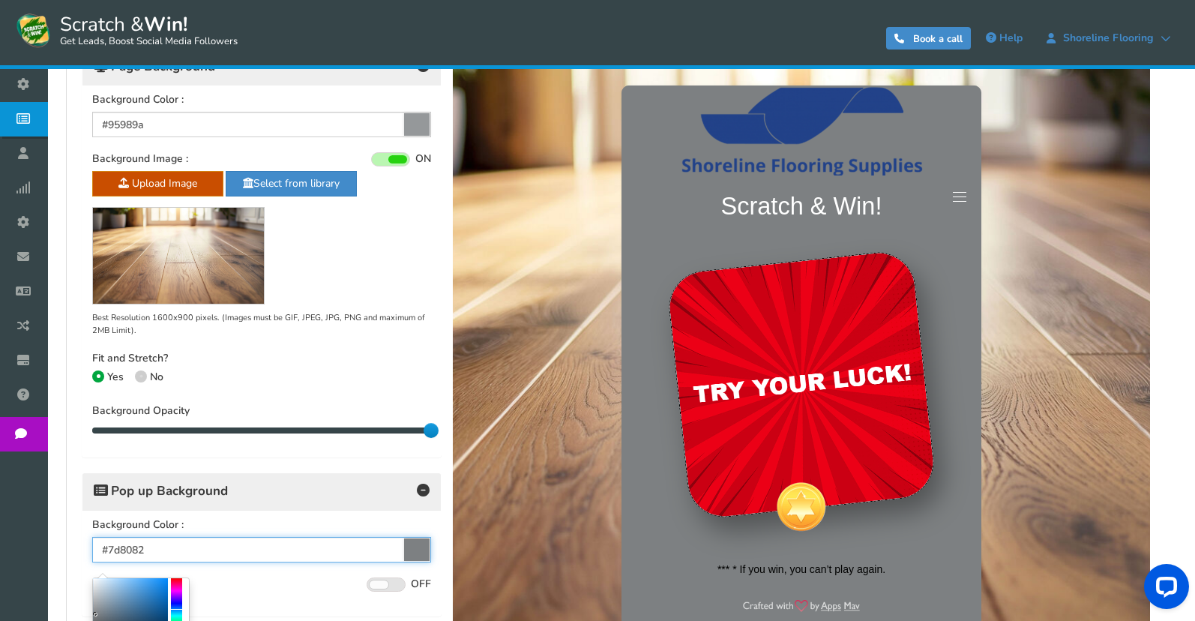
scroll to position [466, 0]
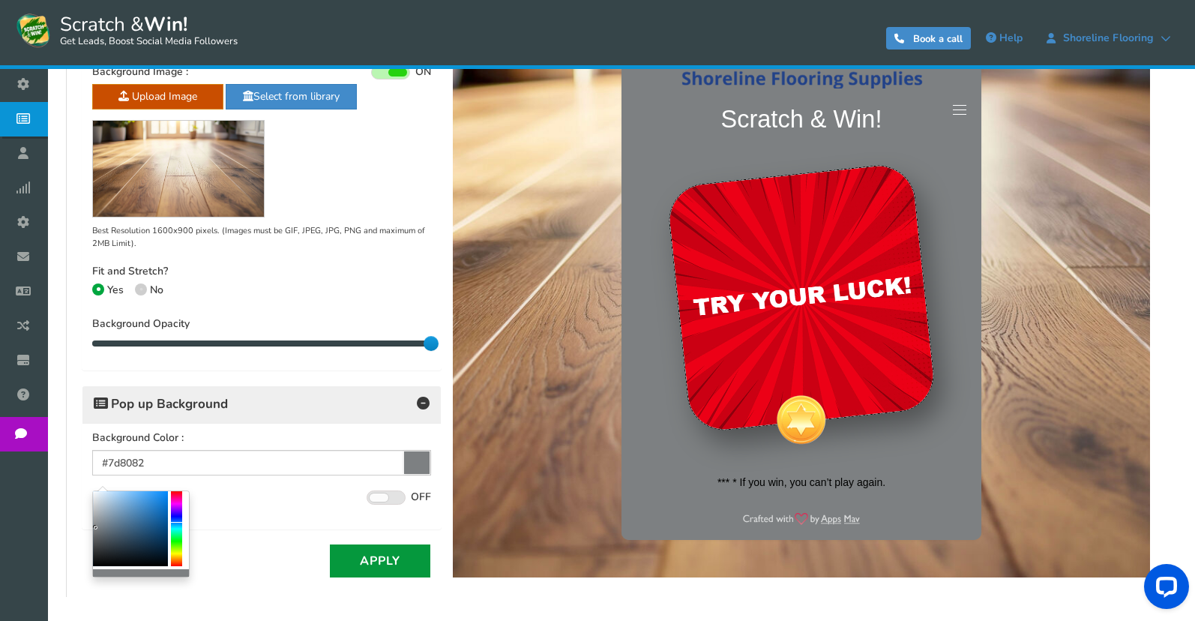
click at [412, 560] on button "Apply" at bounding box center [380, 560] width 100 height 33
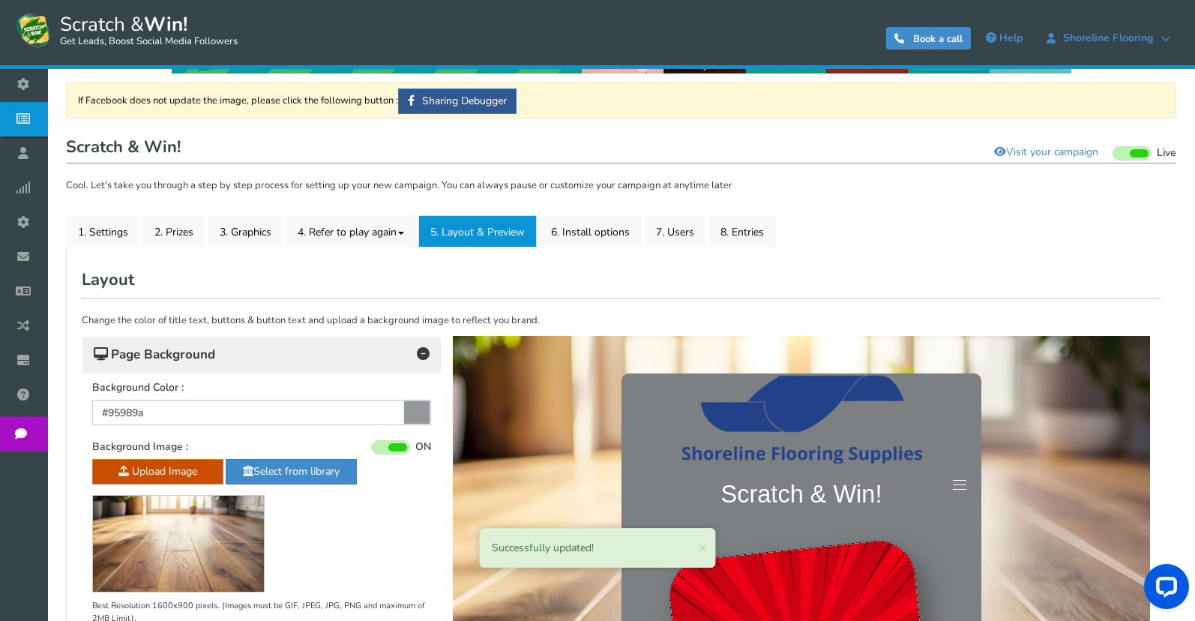
scroll to position [166, 0]
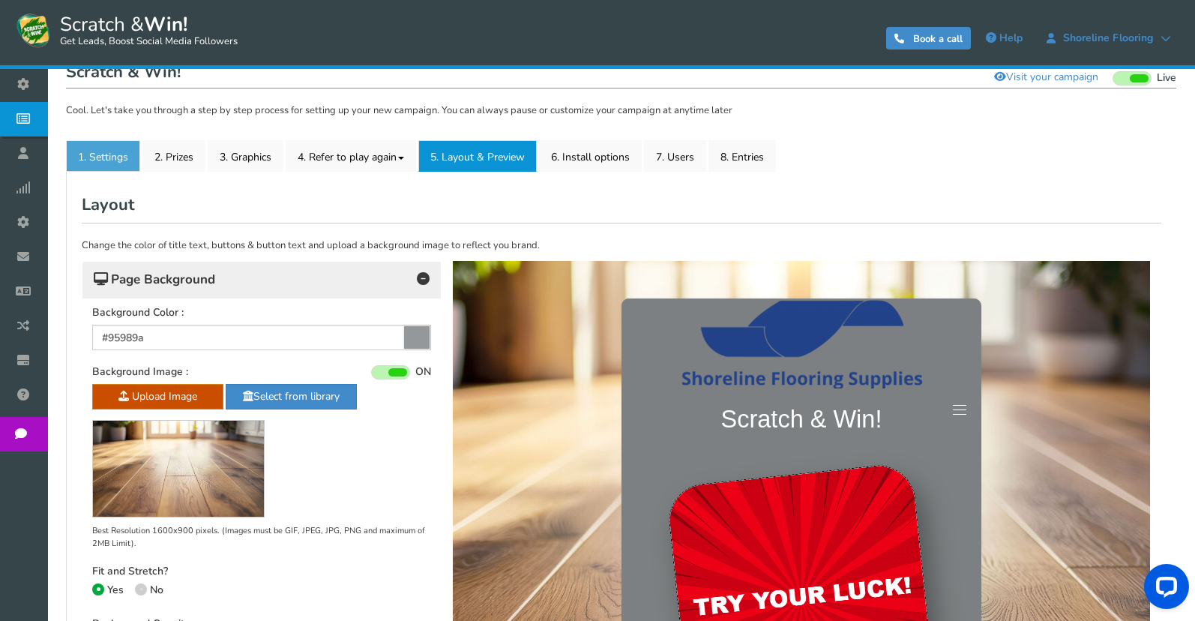
click at [93, 157] on link "1. Settings" at bounding box center [103, 155] width 74 height 31
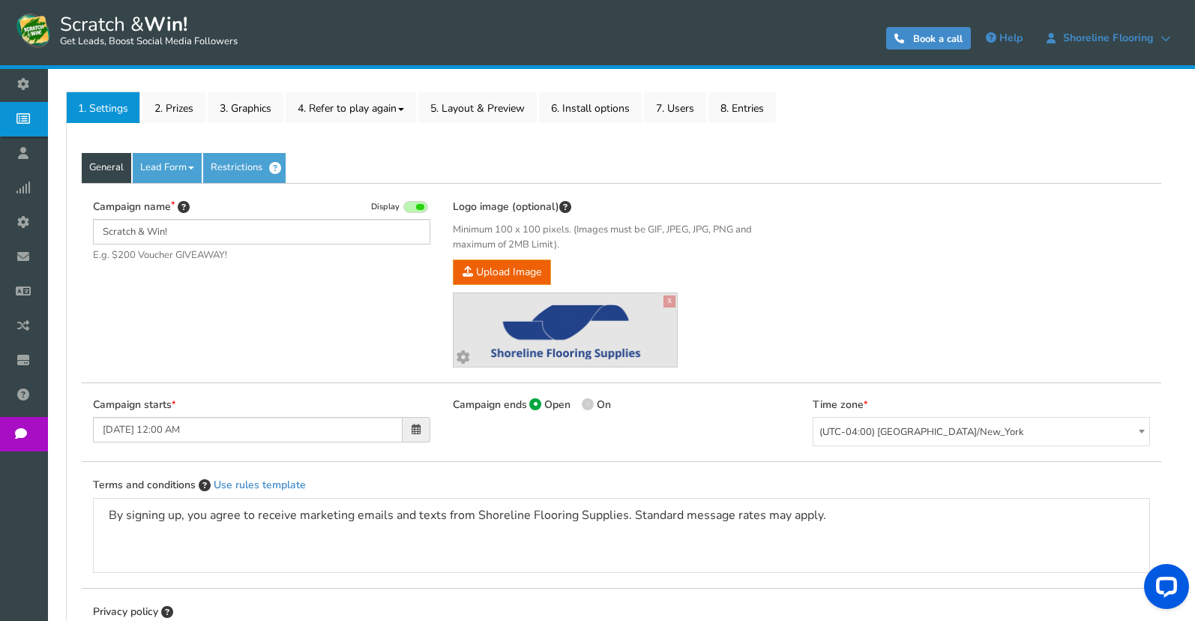
scroll to position [241, 0]
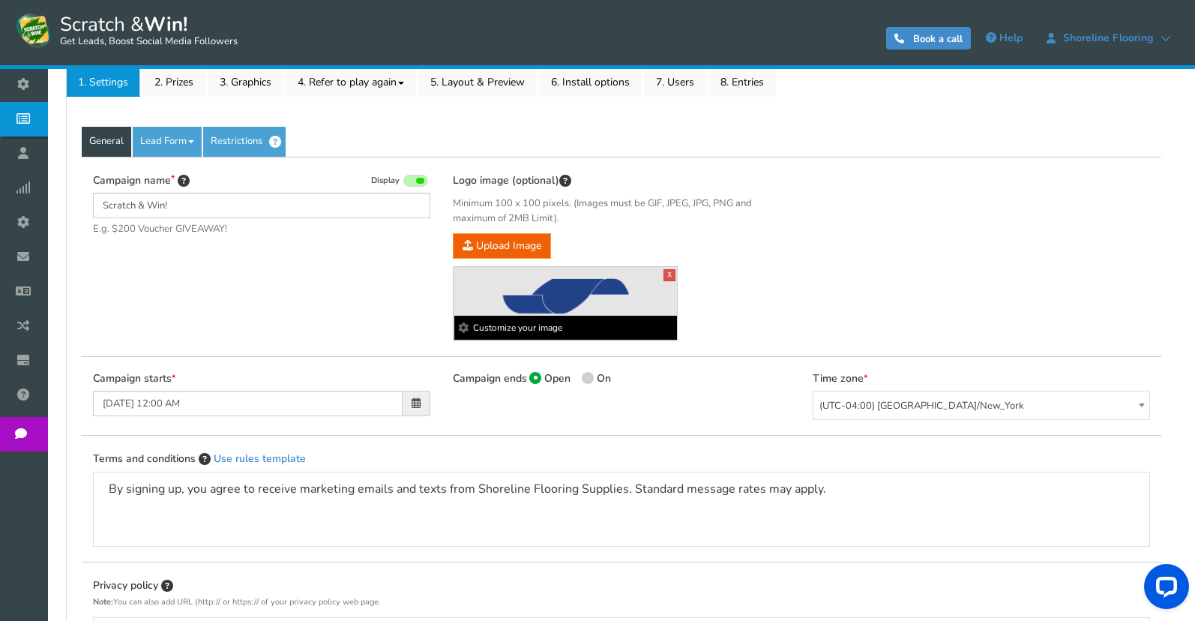
click at [537, 316] on b "Customize your image" at bounding box center [565, 328] width 223 height 24
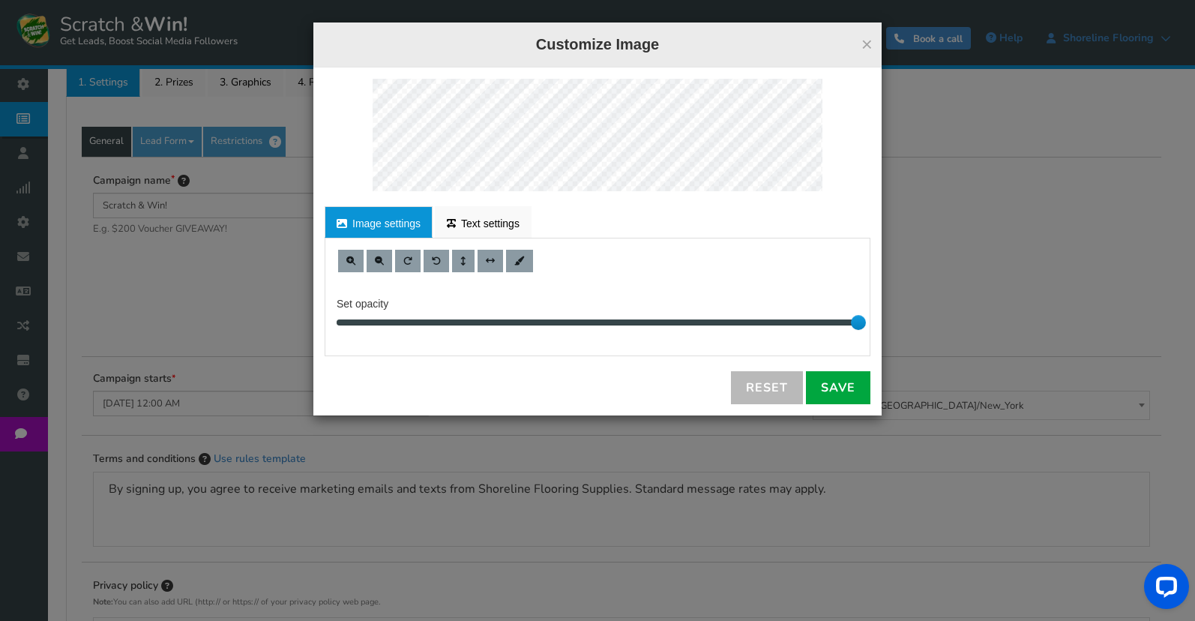
click at [873, 46] on div "× Customize Image" at bounding box center [597, 44] width 568 height 45
click at [869, 39] on button "×" at bounding box center [866, 43] width 11 height 19
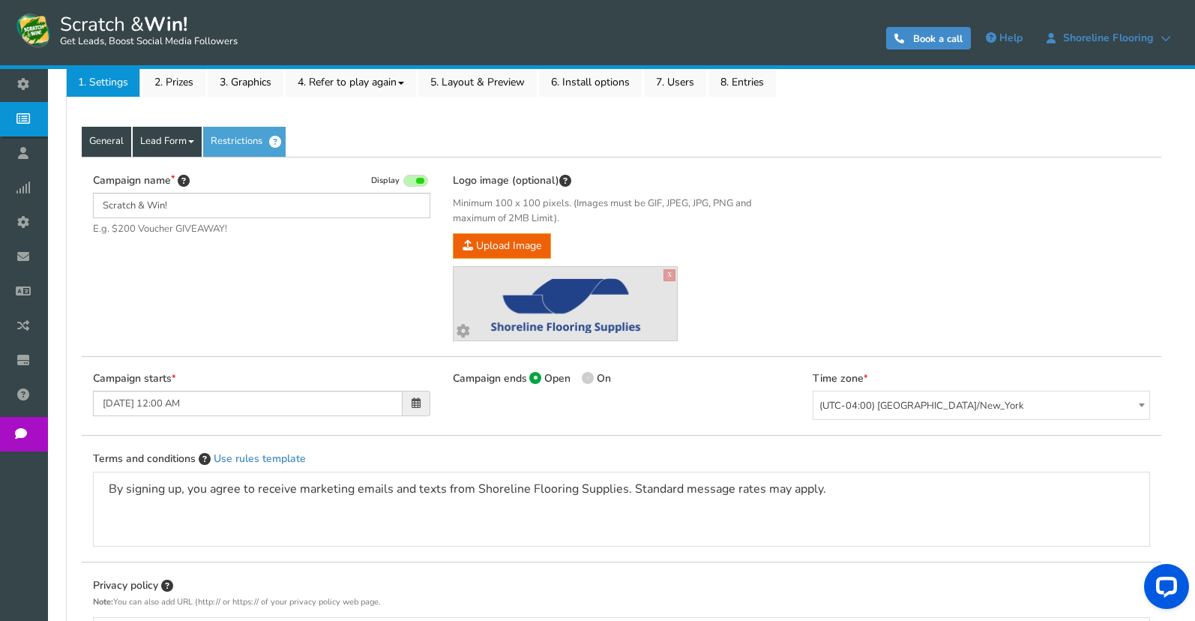
click at [180, 143] on link "Lead Form" at bounding box center [167, 142] width 69 height 30
click at [189, 145] on link "Lead Form" at bounding box center [167, 142] width 69 height 30
click at [334, 251] on div "Campaign name Display Scratch & Win! E.g. $200 Voucher GIVEAWAY! Hide total ent…" at bounding box center [262, 211] width 360 height 79
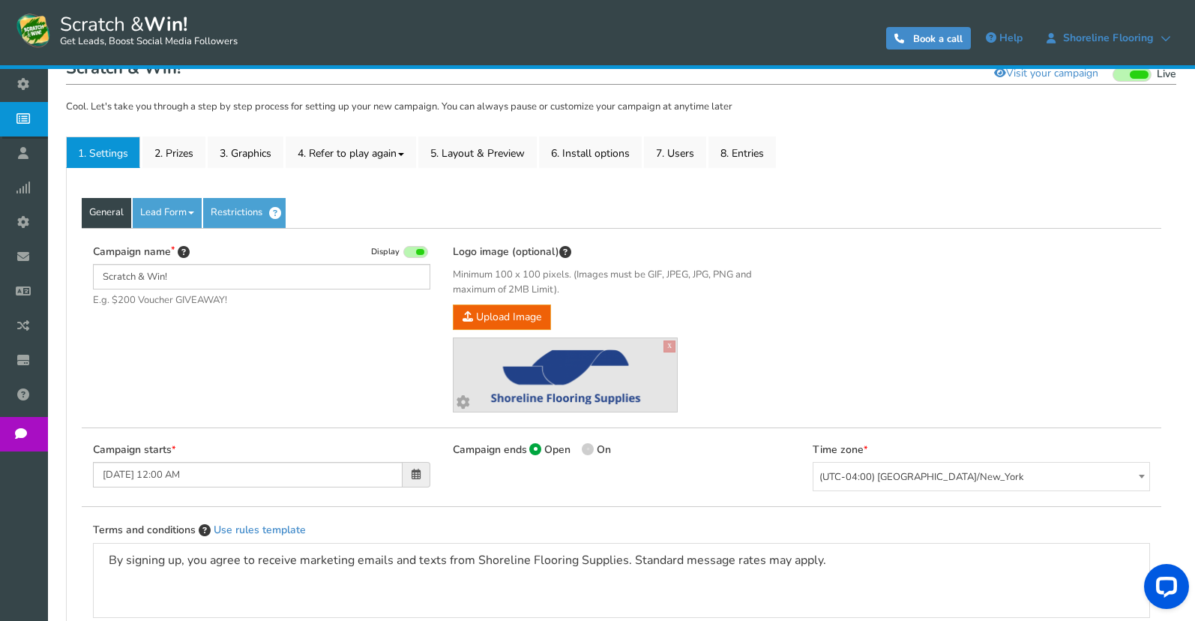
scroll to position [196, 0]
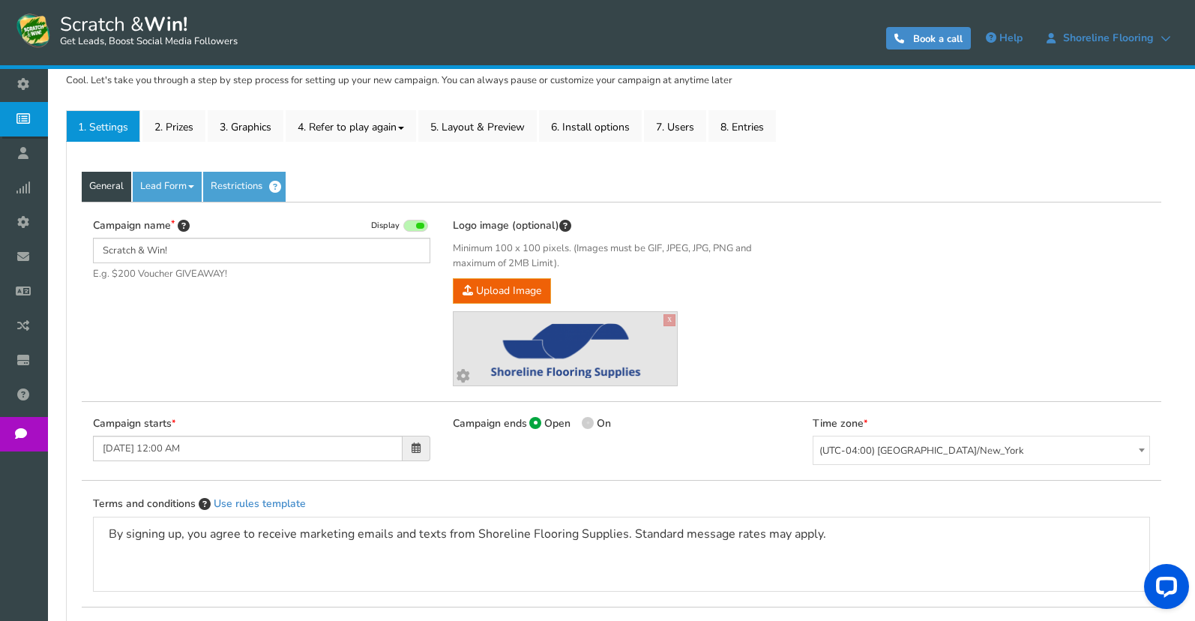
click at [503, 142] on div "General Lead Form Labels Fields setup Restrictions Allow users to play again af…" at bounding box center [621, 482] width 1110 height 680
click at [505, 135] on link "5. Layout & Preview" at bounding box center [477, 125] width 118 height 31
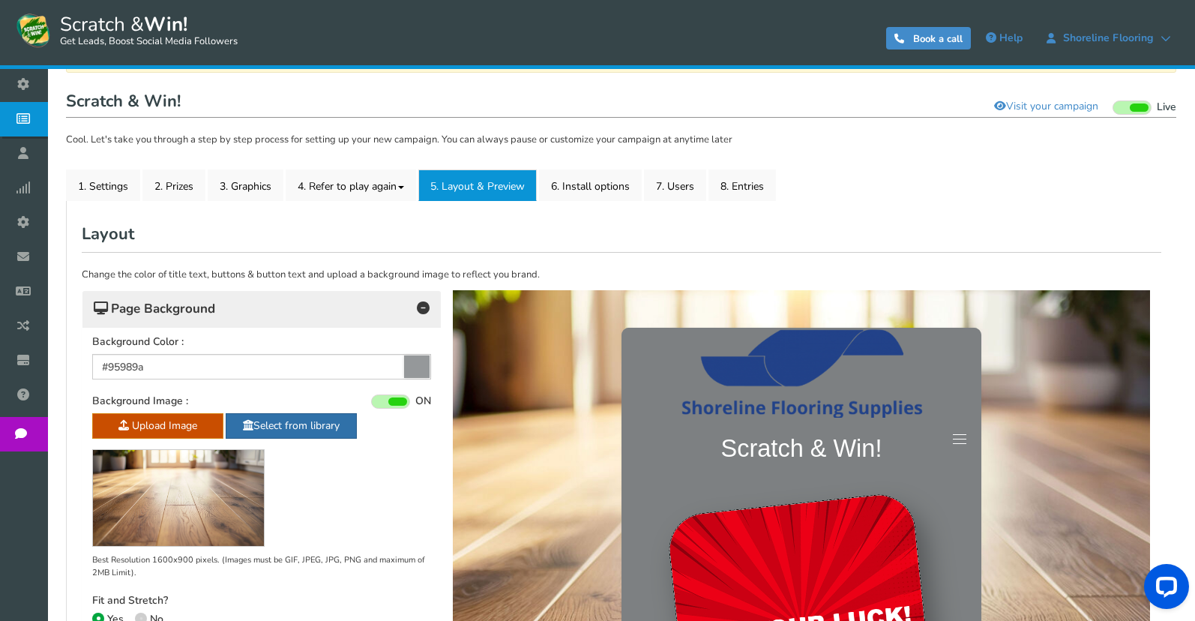
scroll to position [121, 0]
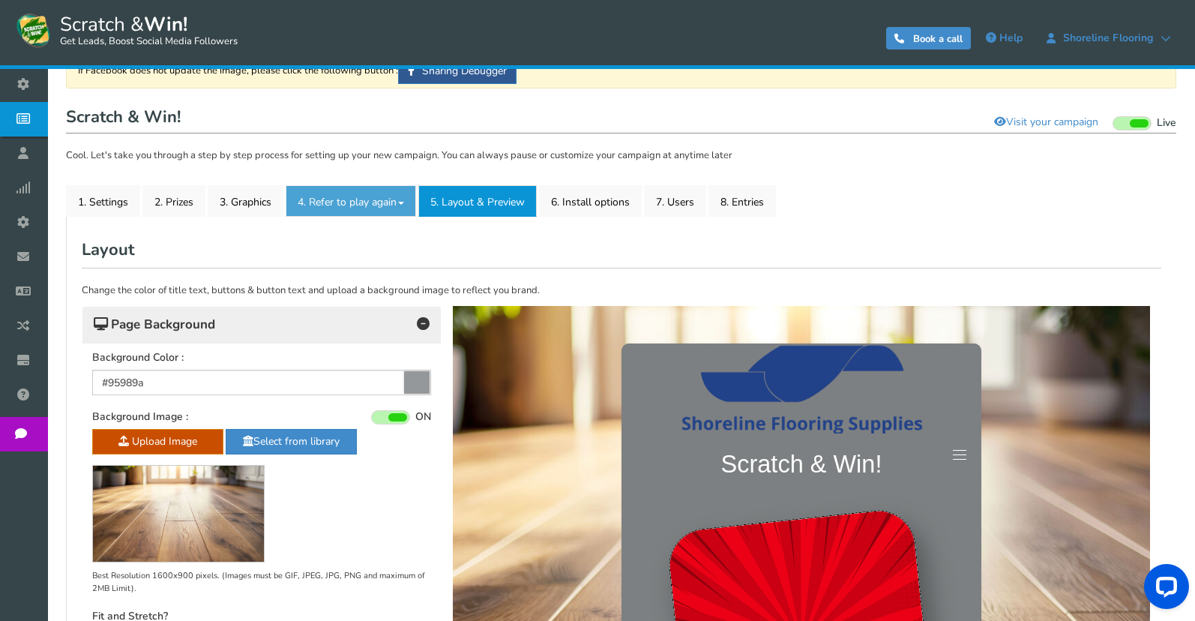
click at [358, 202] on link "4. Refer to play again" at bounding box center [351, 200] width 130 height 31
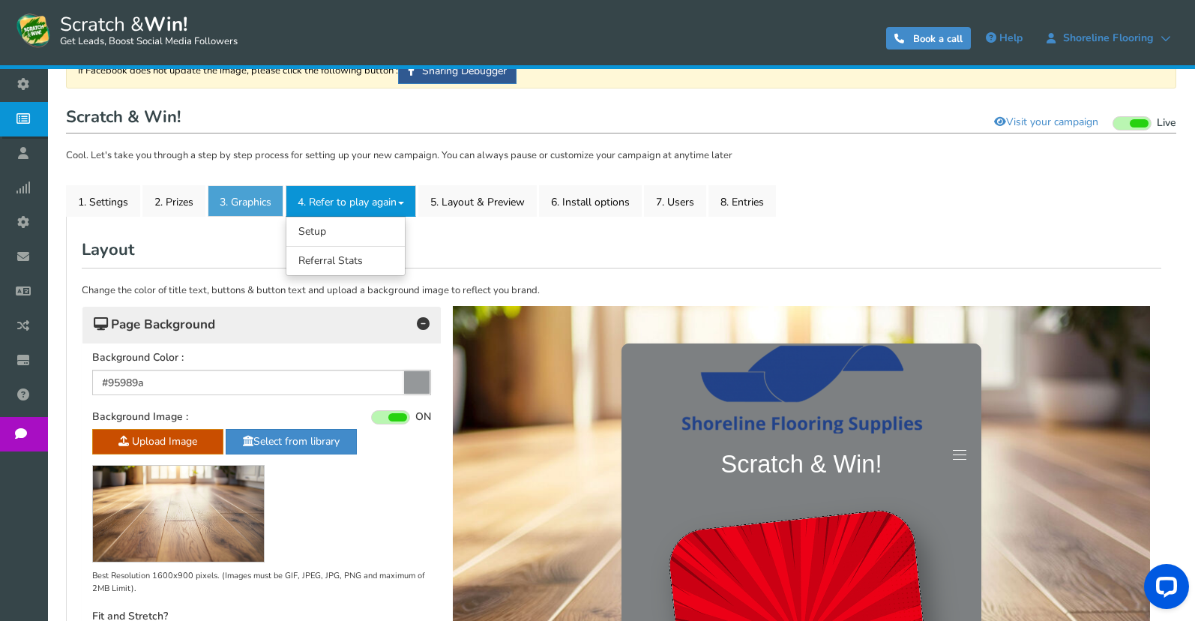
click at [261, 208] on link "3. Graphics" at bounding box center [246, 200] width 76 height 31
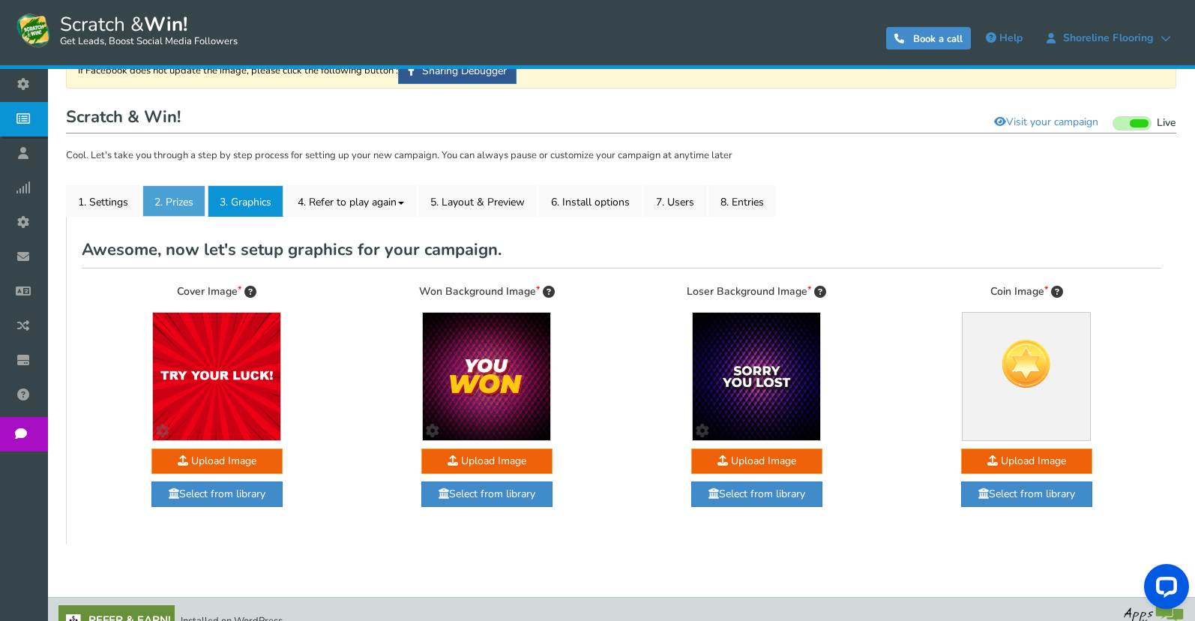
click at [169, 205] on link "2. Prizes" at bounding box center [173, 200] width 63 height 31
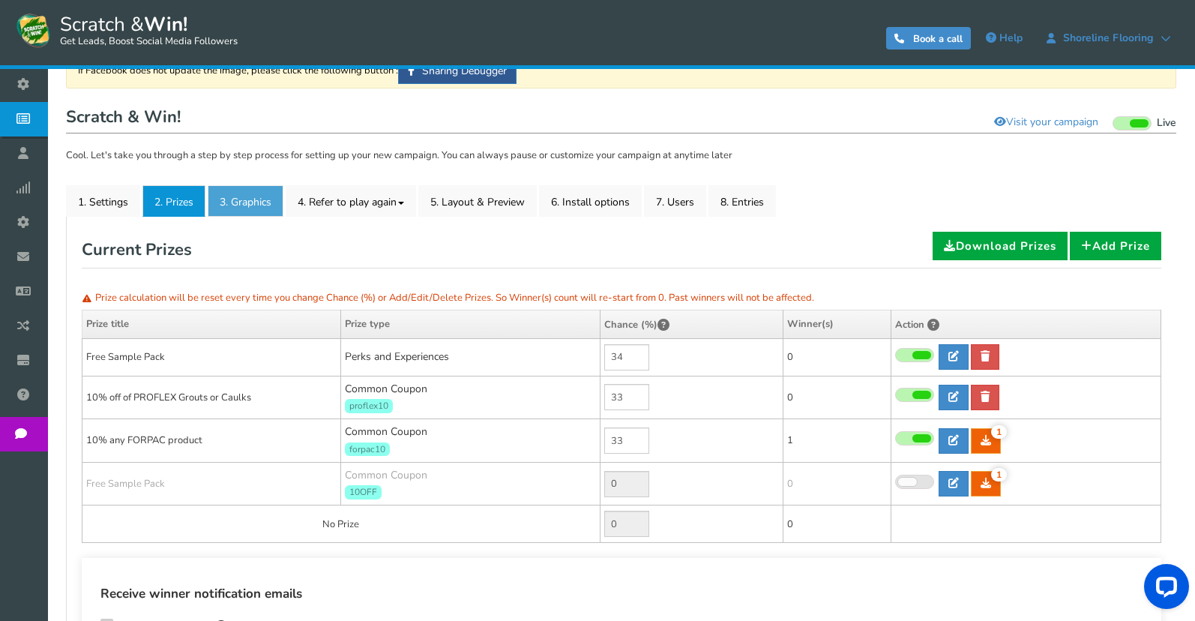
click at [224, 201] on link "3. Graphics" at bounding box center [246, 200] width 76 height 31
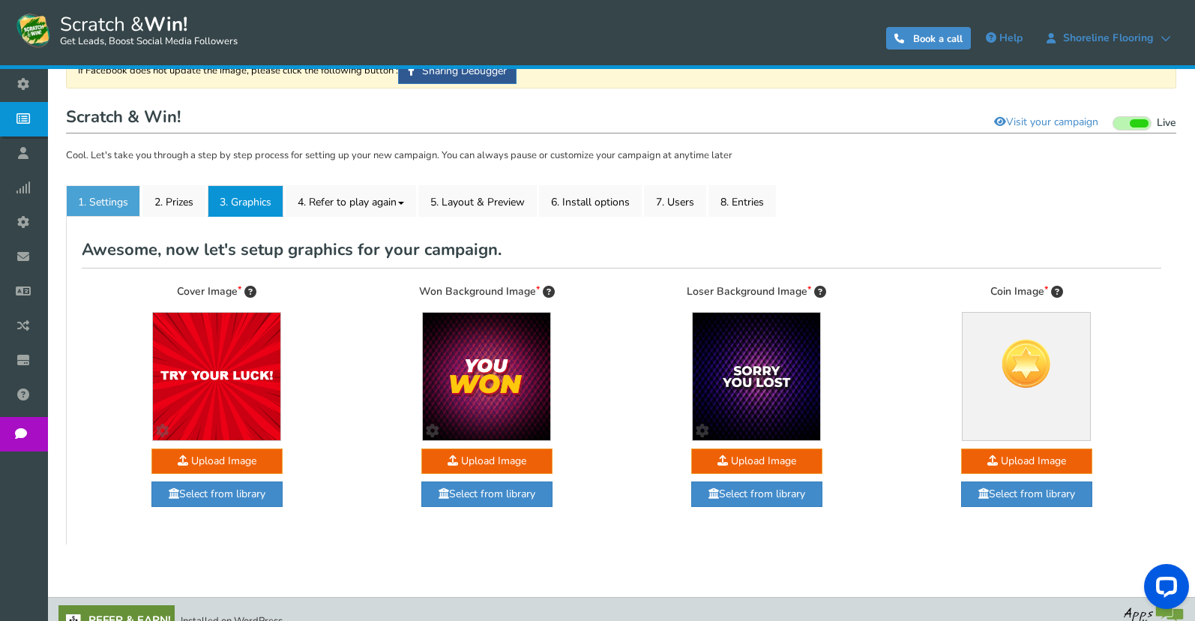
click at [119, 196] on link "1. Settings" at bounding box center [103, 200] width 74 height 31
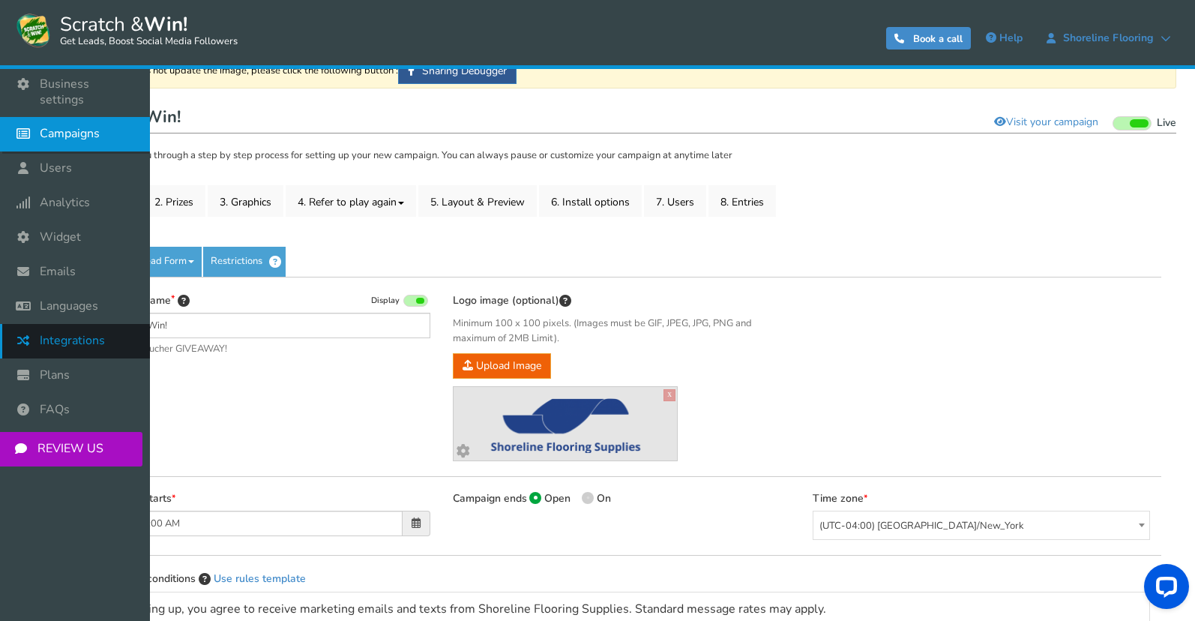
click at [80, 337] on link "Integrations" at bounding box center [75, 341] width 150 height 34
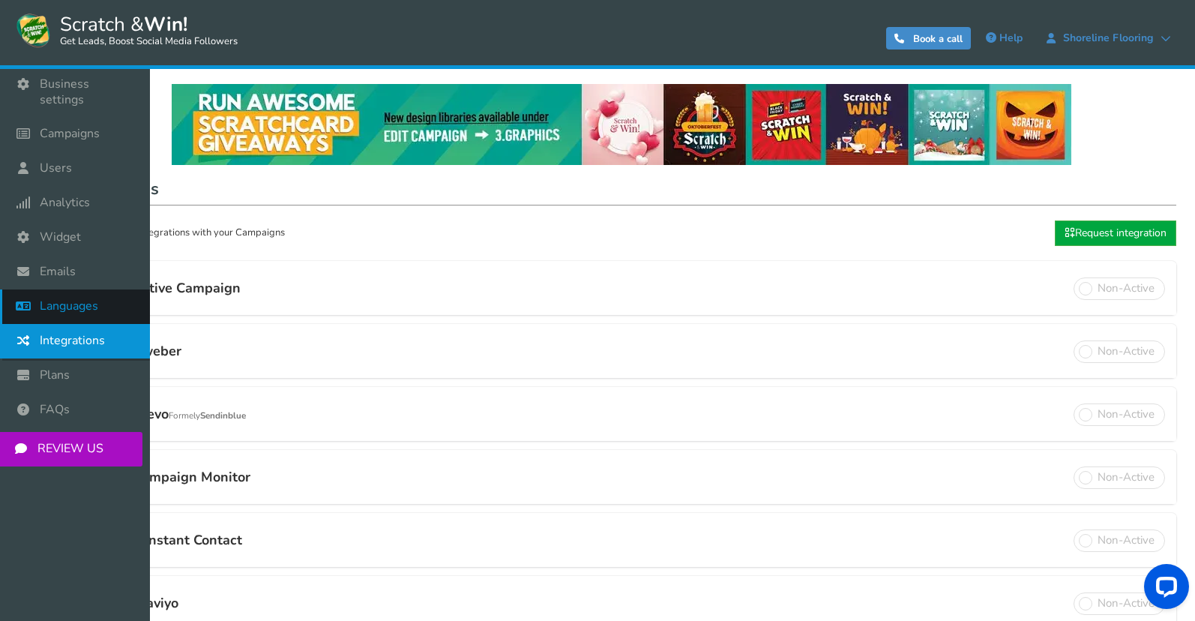
click at [37, 293] on icon at bounding box center [27, 305] width 28 height 33
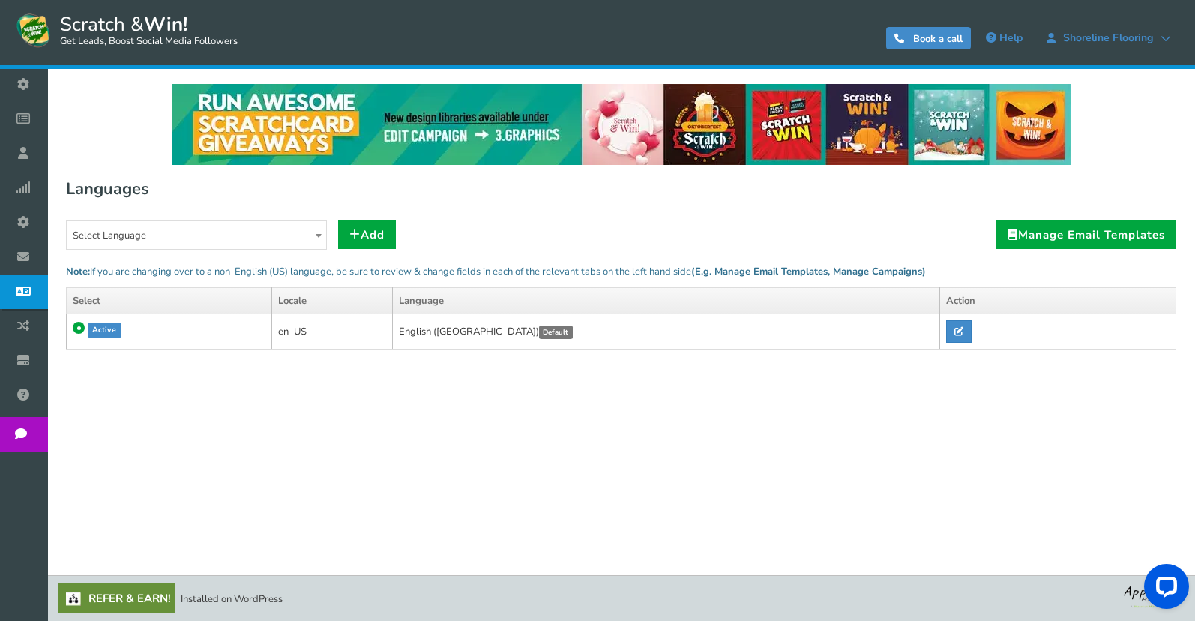
click at [0, 0] on span "Widget" at bounding box center [0, 0] width 0 height 0
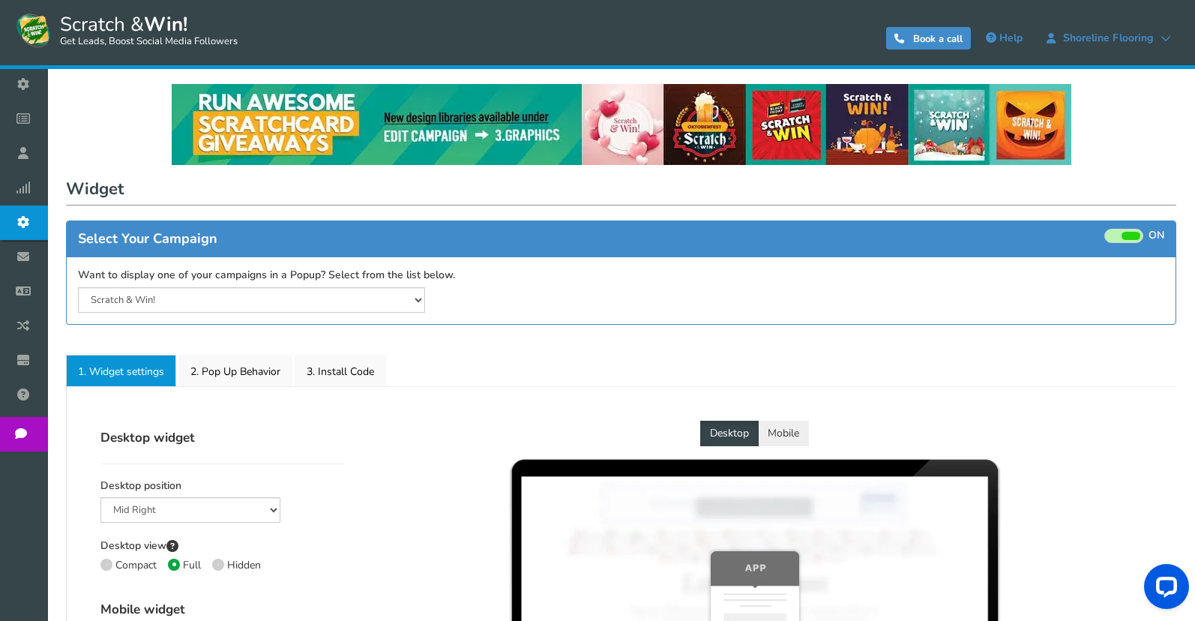
select select "top-bar"
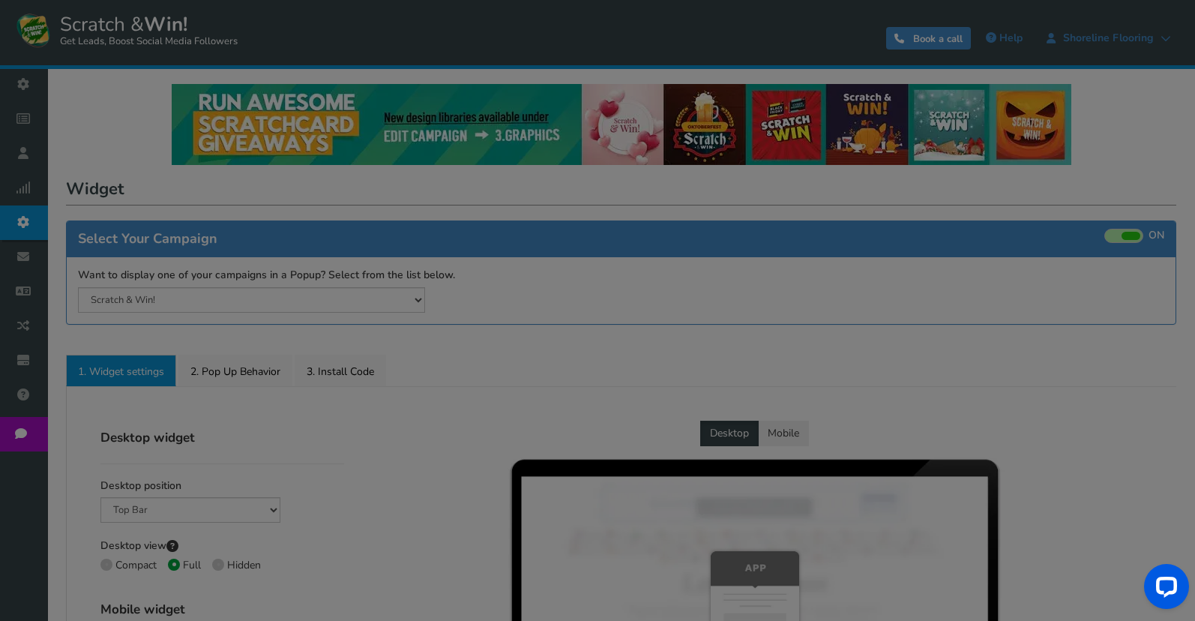
radio input "true"
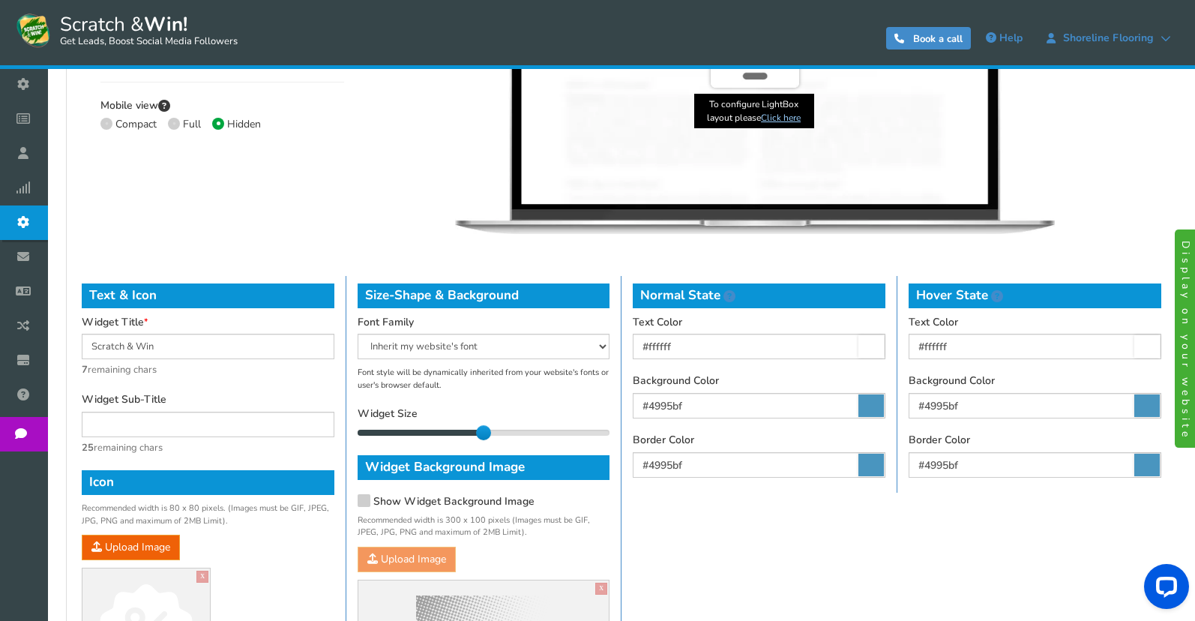
scroll to position [600, 0]
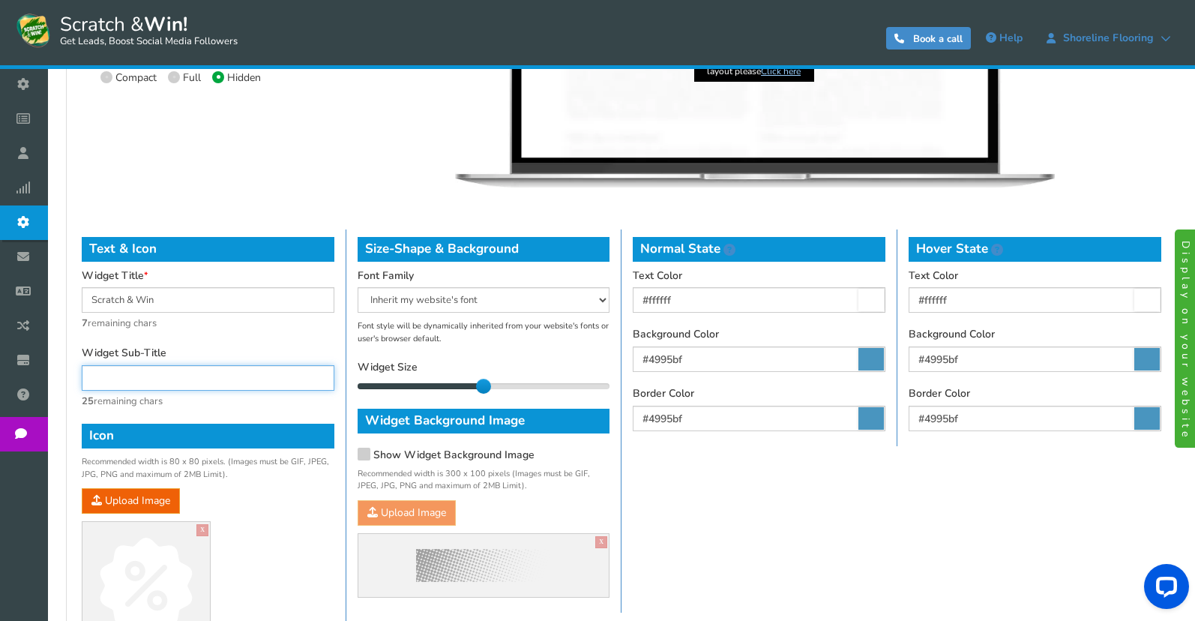
click at [244, 376] on input "text" at bounding box center [208, 377] width 253 height 25
paste input "Save now—enter email or p"
click at [125, 382] on input "Save now—enter email or p" at bounding box center [208, 377] width 253 height 25
paste input "Instant savings: email or"
click at [214, 388] on input "Instant savings: email or" at bounding box center [208, 377] width 253 height 25
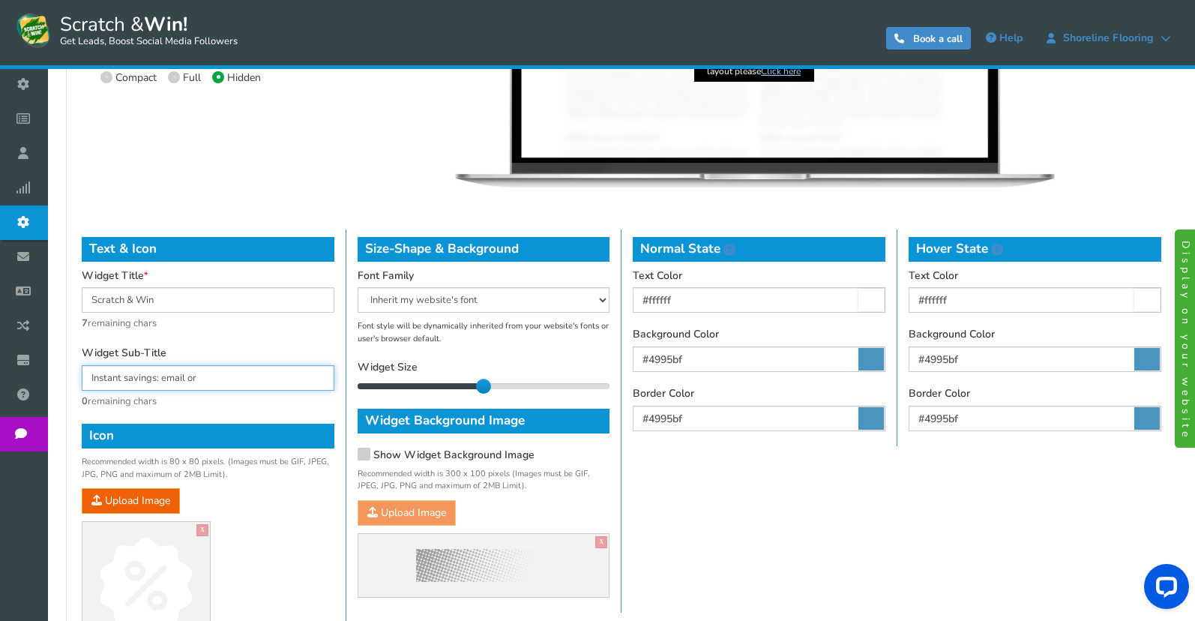
paste input "Enter email/phone for sav"
click at [192, 385] on input "Enter email/phone for sav" at bounding box center [208, 377] width 253 height 25
drag, startPoint x: 220, startPoint y: 375, endPoint x: 73, endPoint y: 356, distance: 148.1
click at [73, 356] on div "Text & Icon Widget Title [PERSON_NAME] & Win 7 remaining chars Widget Sub-Title…" at bounding box center [208, 446] width 276 height 435
type input "1234567891"
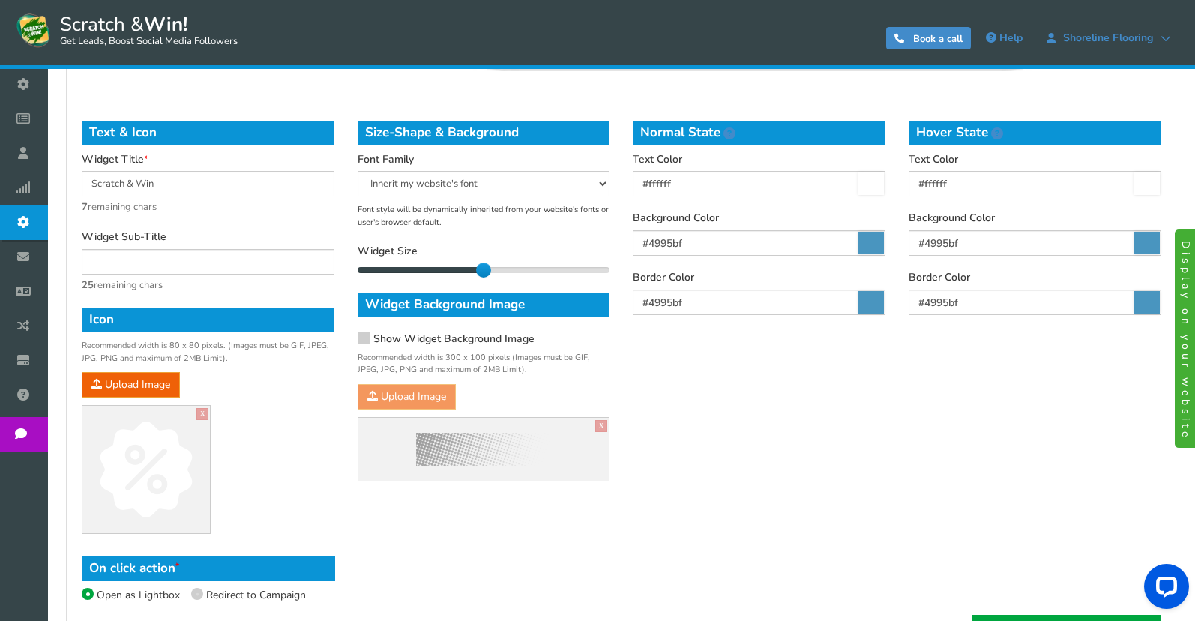
scroll to position [707, 0]
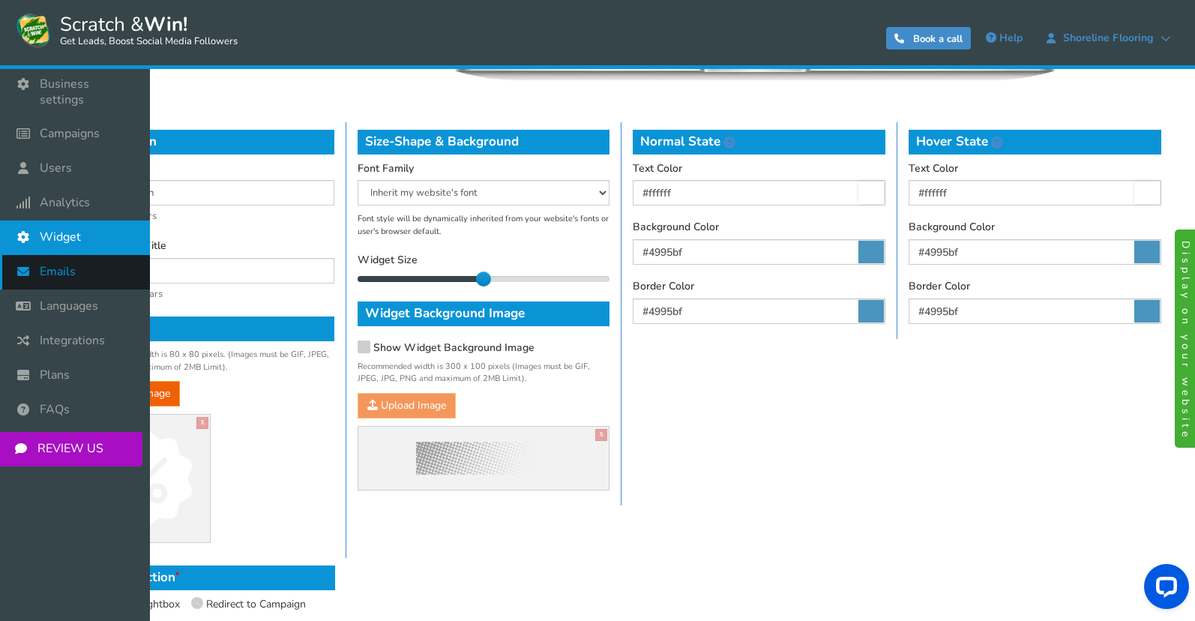
click at [32, 255] on icon at bounding box center [27, 271] width 28 height 33
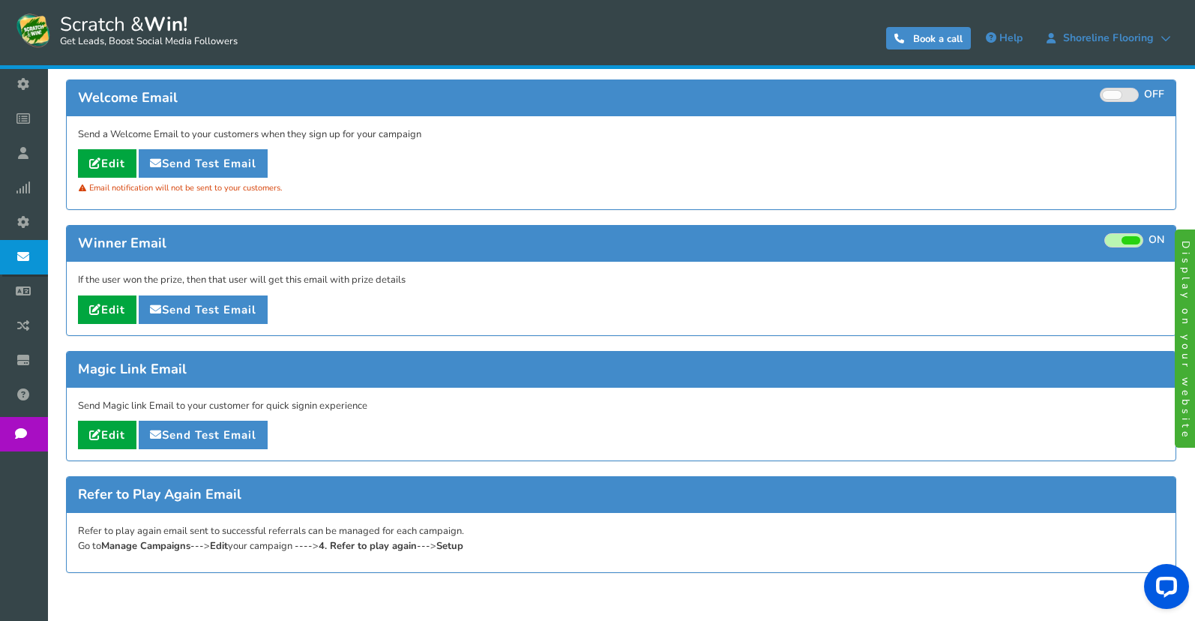
scroll to position [75, 0]
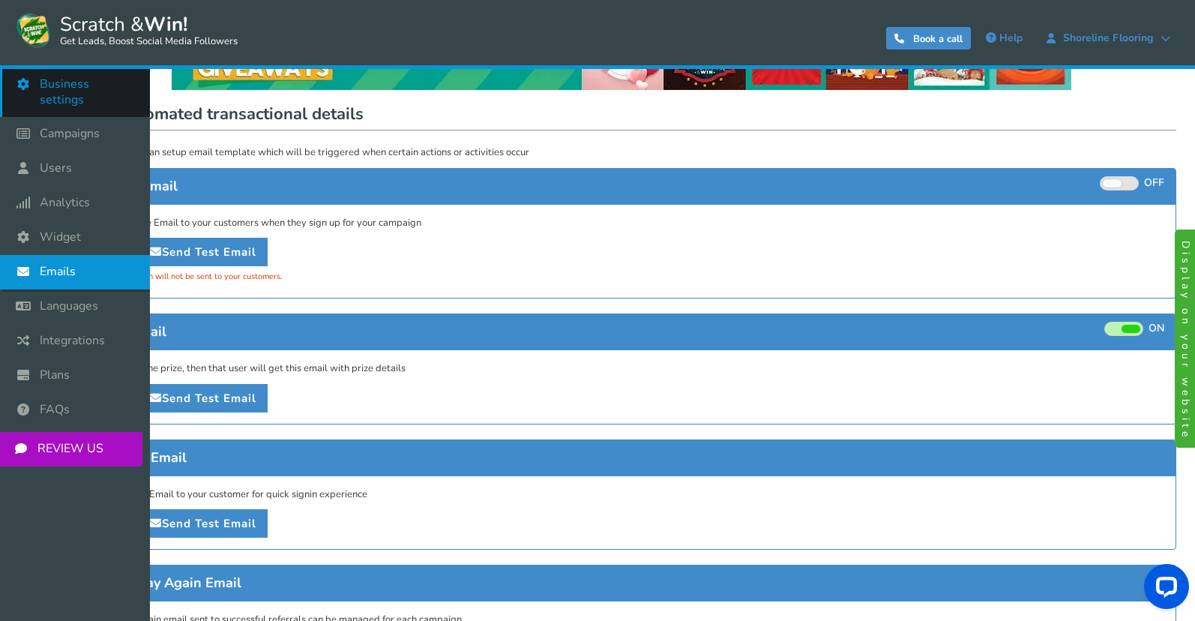
click at [107, 74] on link "Business settings" at bounding box center [75, 91] width 150 height 49
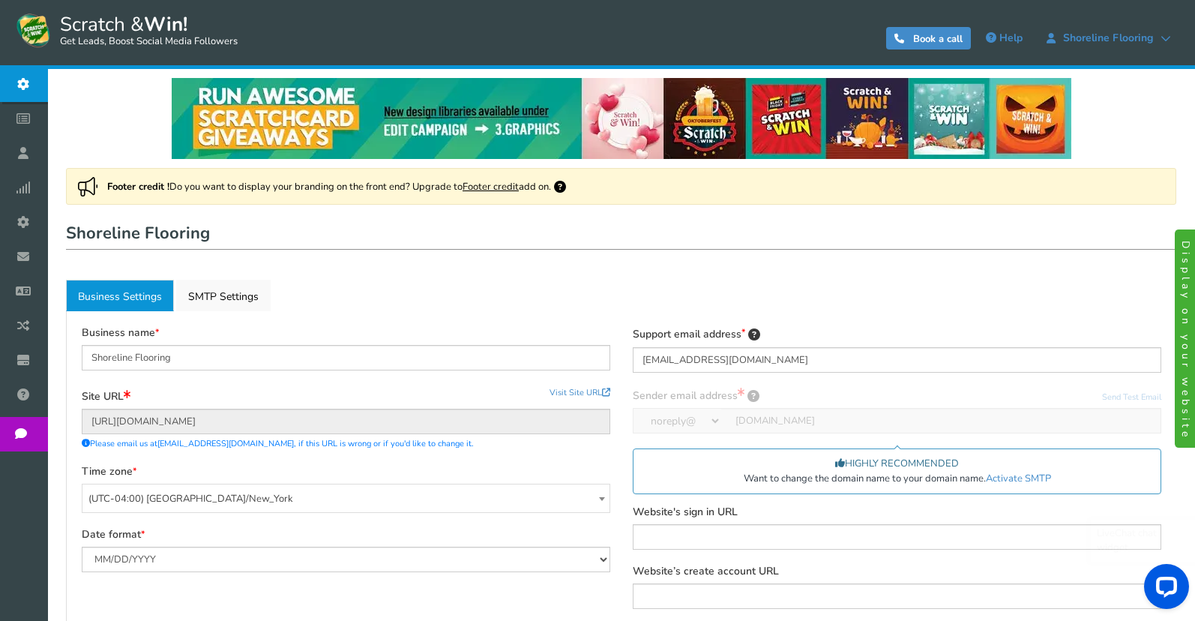
scroll to position [156, 0]
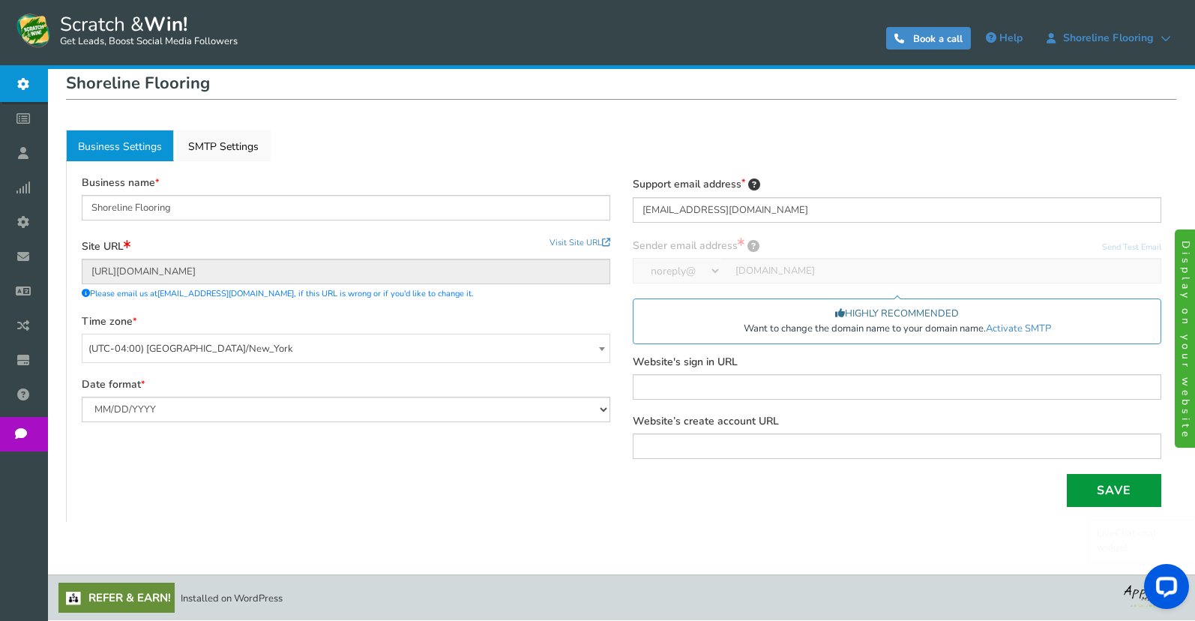
click at [1130, 497] on button "Save" at bounding box center [1114, 490] width 94 height 33
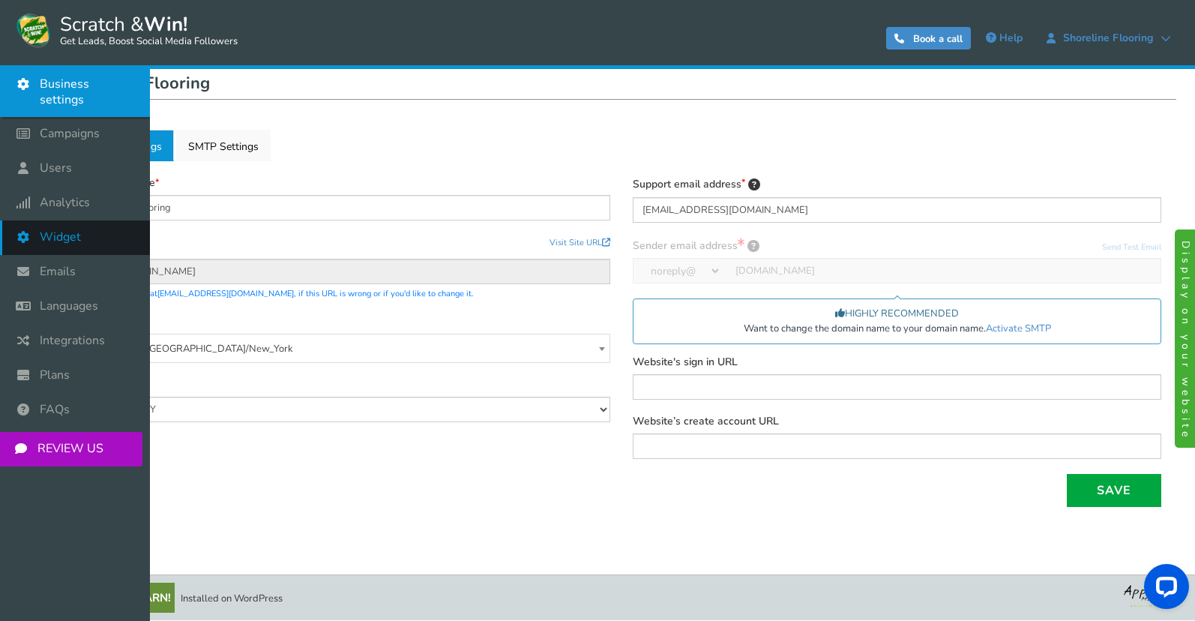
click at [77, 229] on span "Widget" at bounding box center [60, 237] width 41 height 16
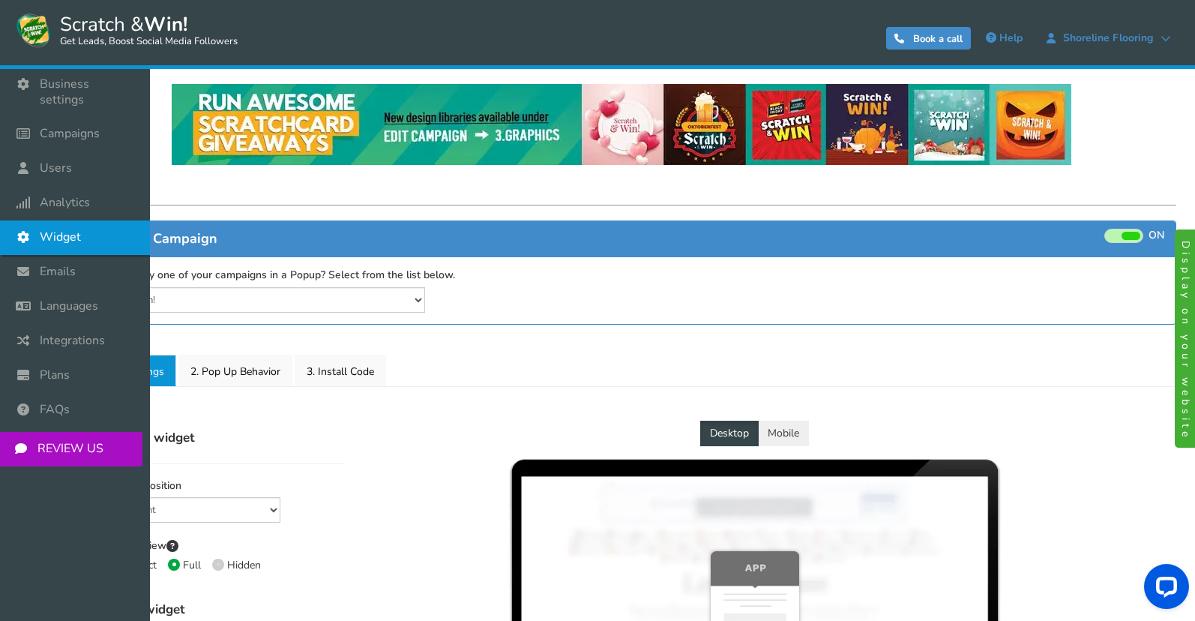
select select "top-bar"
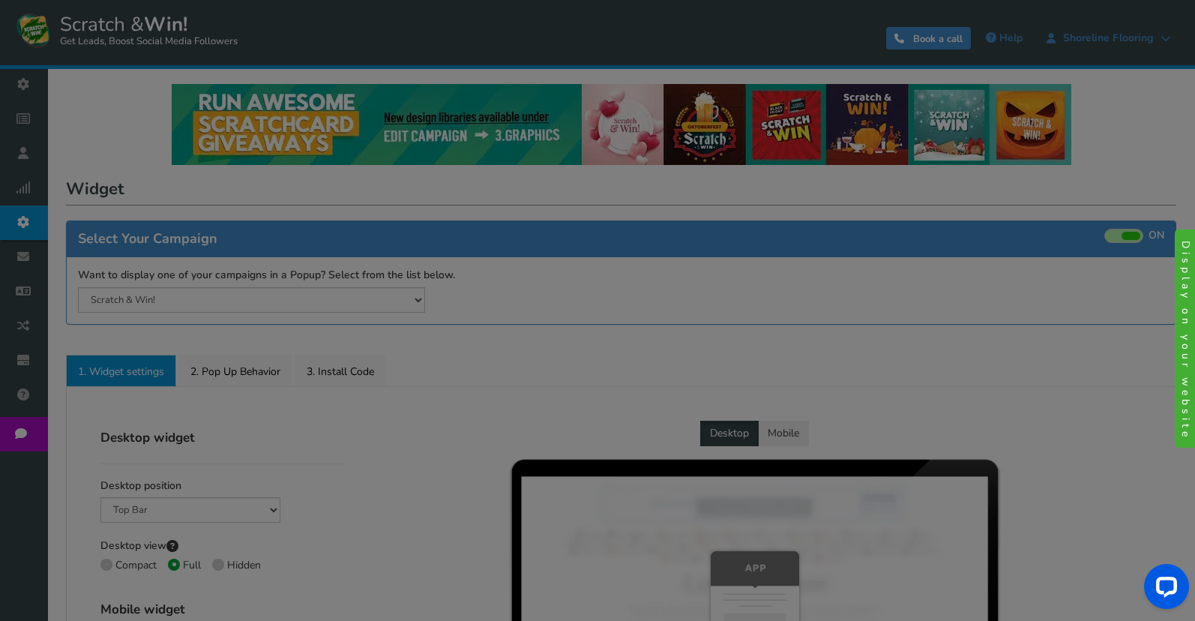
radio input "true"
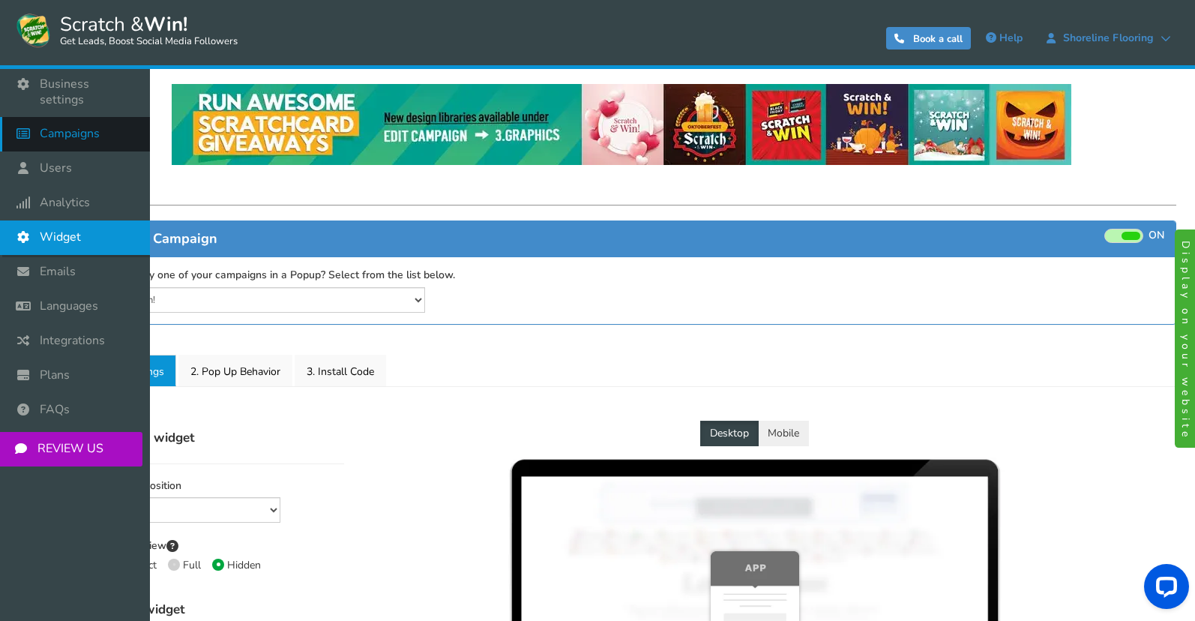
click at [79, 117] on link "Campaigns" at bounding box center [75, 134] width 150 height 34
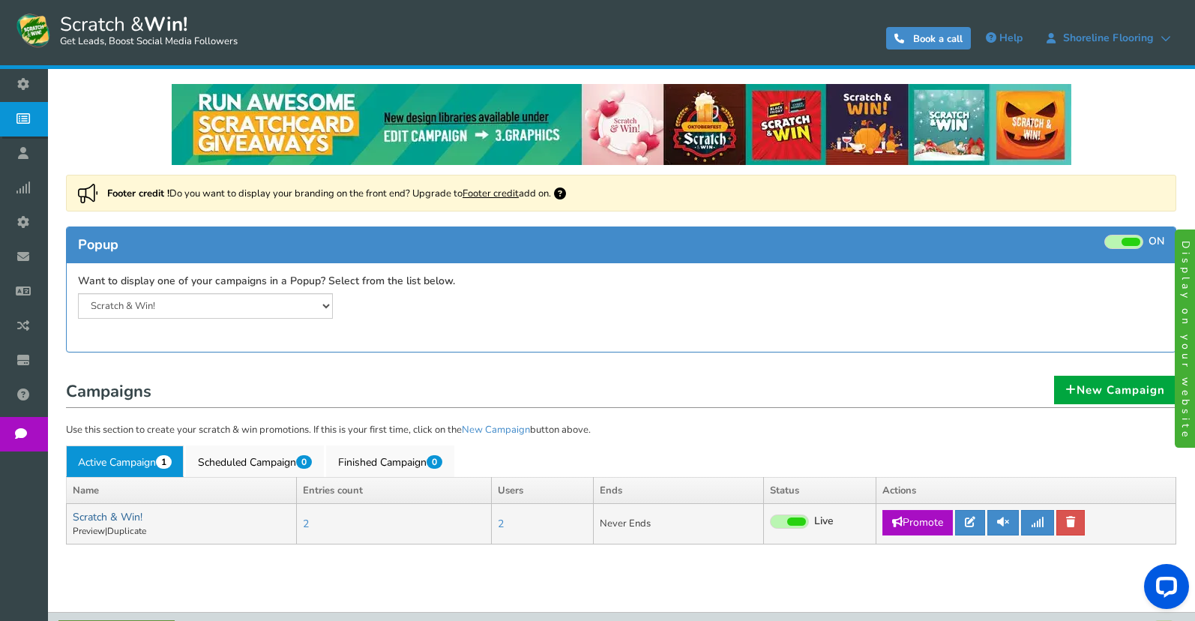
click at [135, 519] on link "Scratch & Win!" at bounding box center [108, 517] width 70 height 14
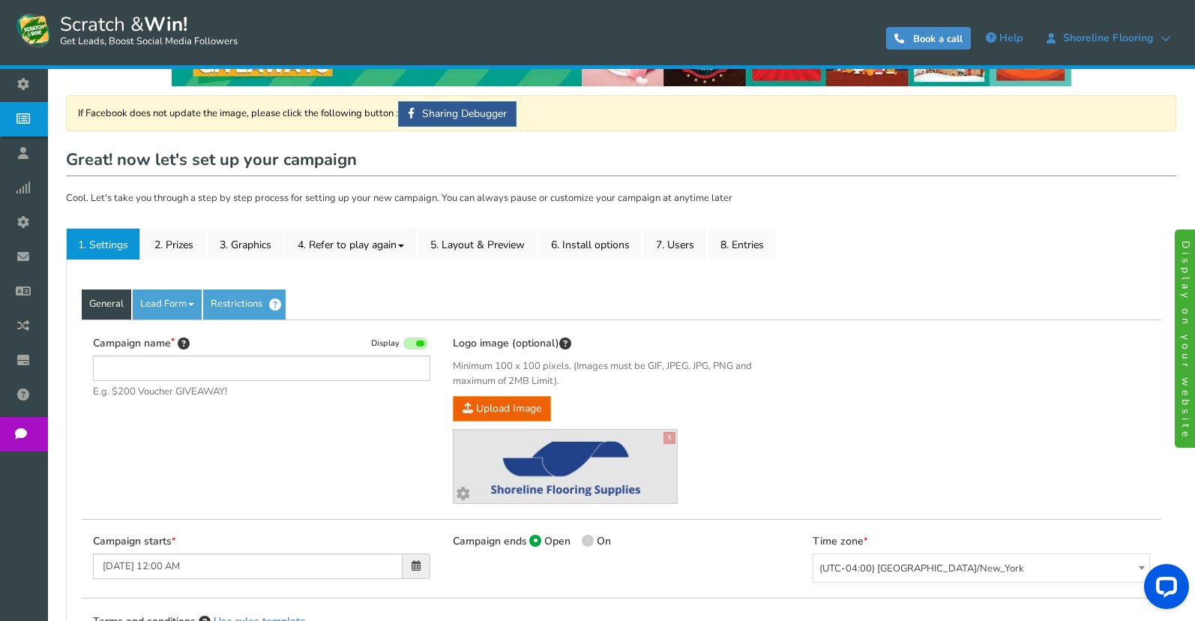
type input "Scratch & Win!"
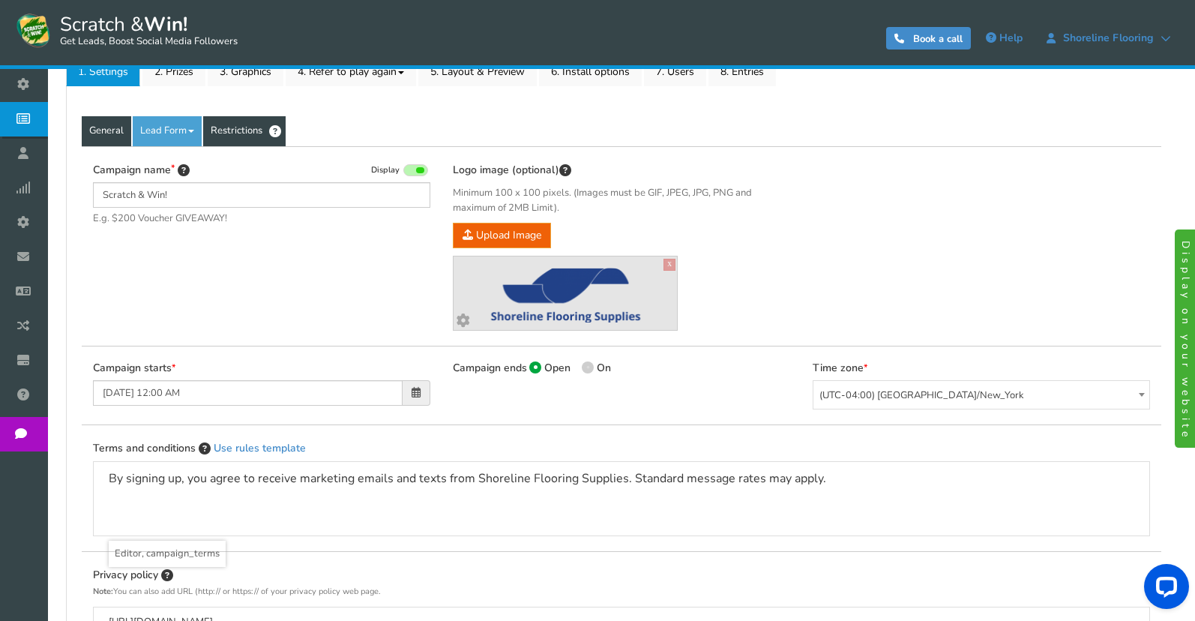
scroll to position [225, 0]
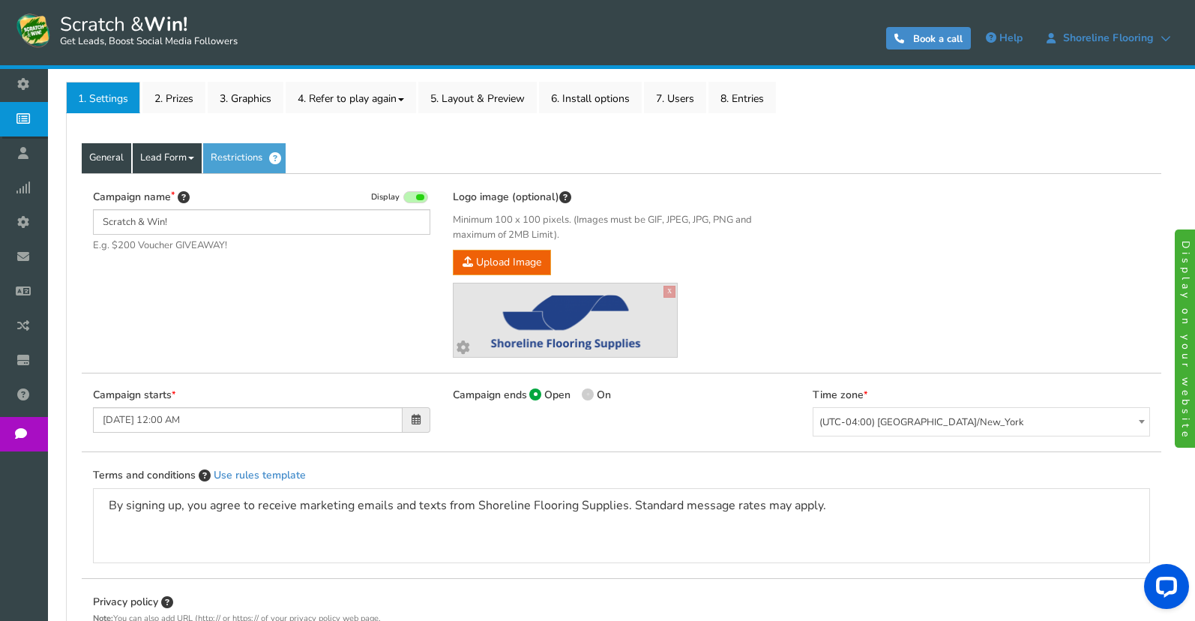
click at [171, 156] on link "Lead Form" at bounding box center [167, 158] width 69 height 30
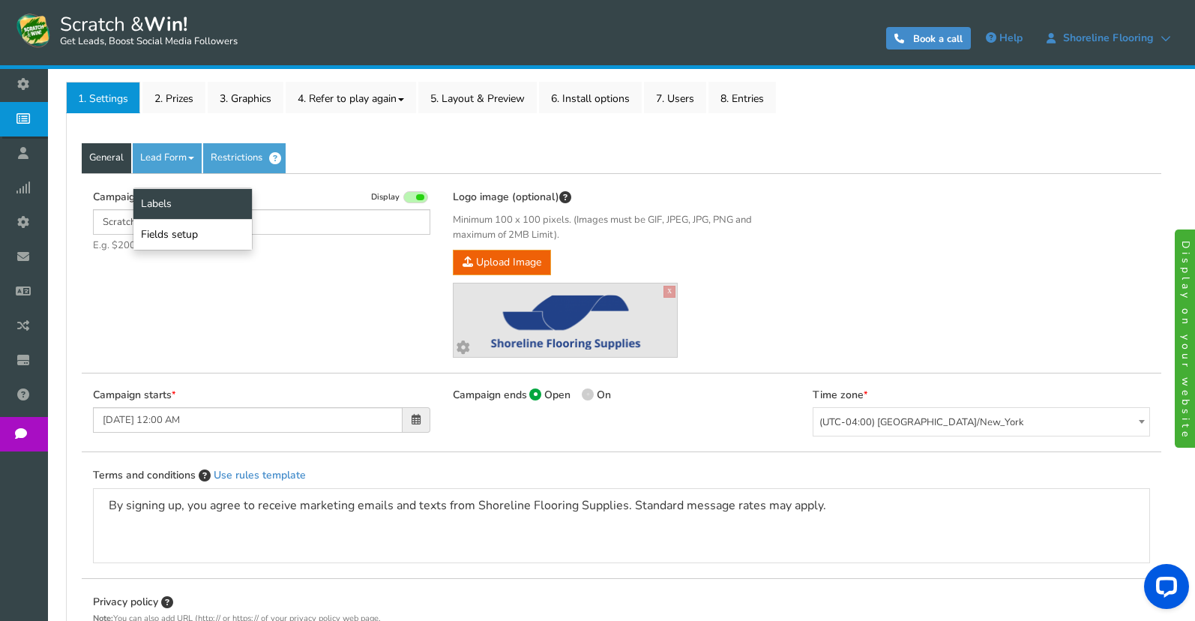
click at [163, 202] on link "Labels" at bounding box center [192, 203] width 118 height 31
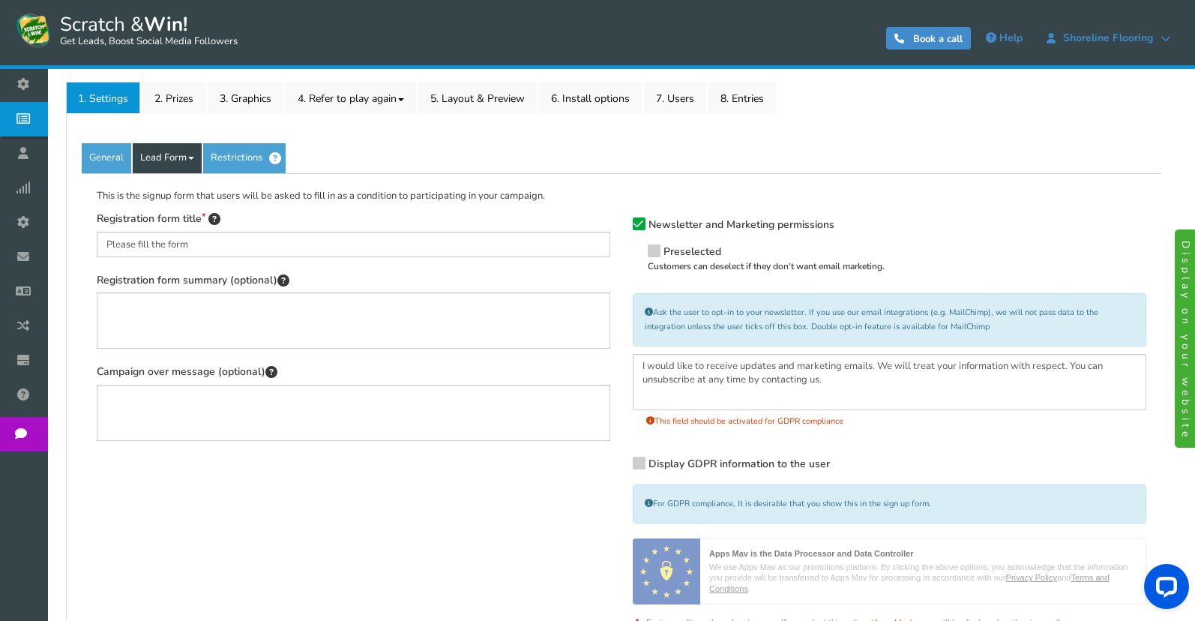
click at [165, 172] on link "Lead Form" at bounding box center [167, 158] width 69 height 30
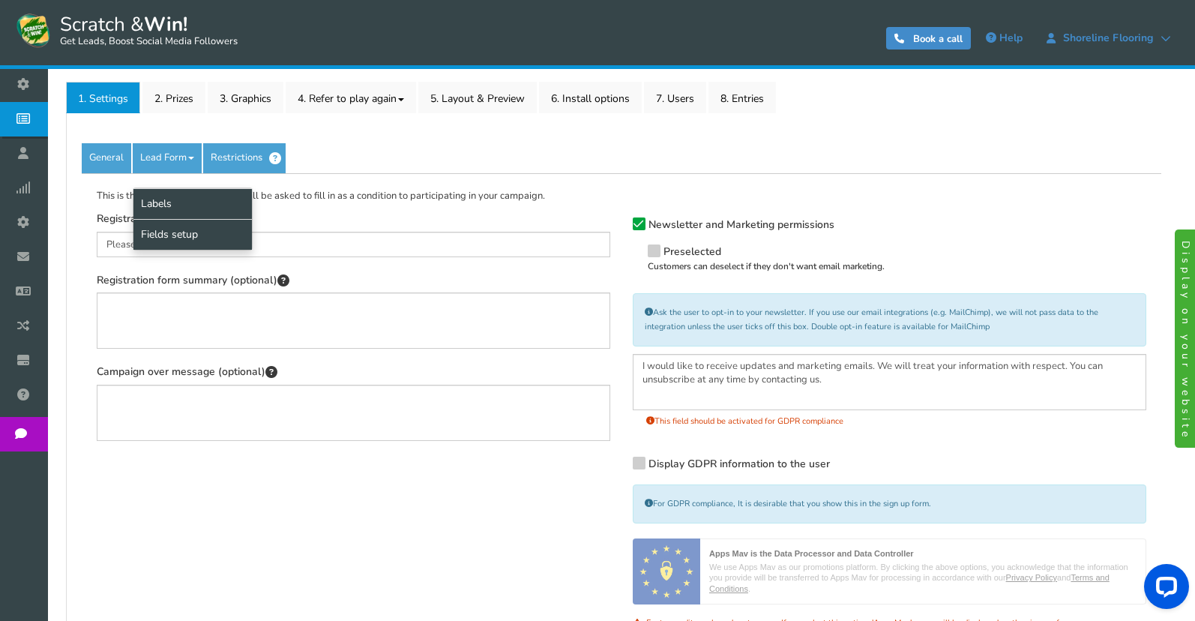
click at [173, 237] on link "Fields setup" at bounding box center [192, 234] width 118 height 31
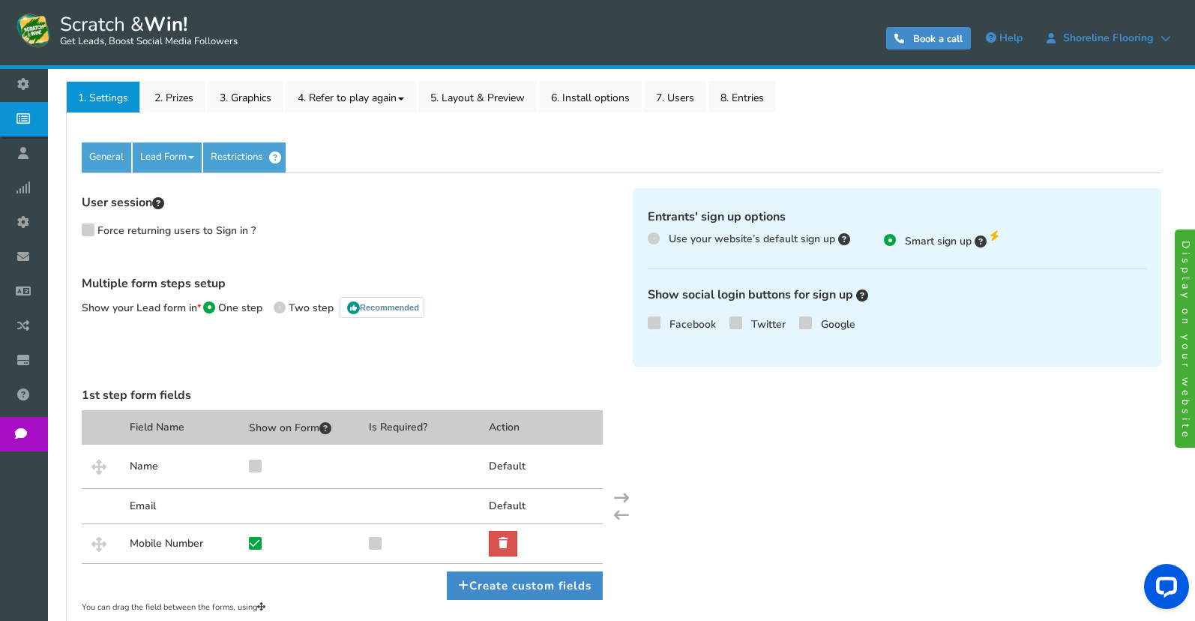
scroll to position [333, 0]
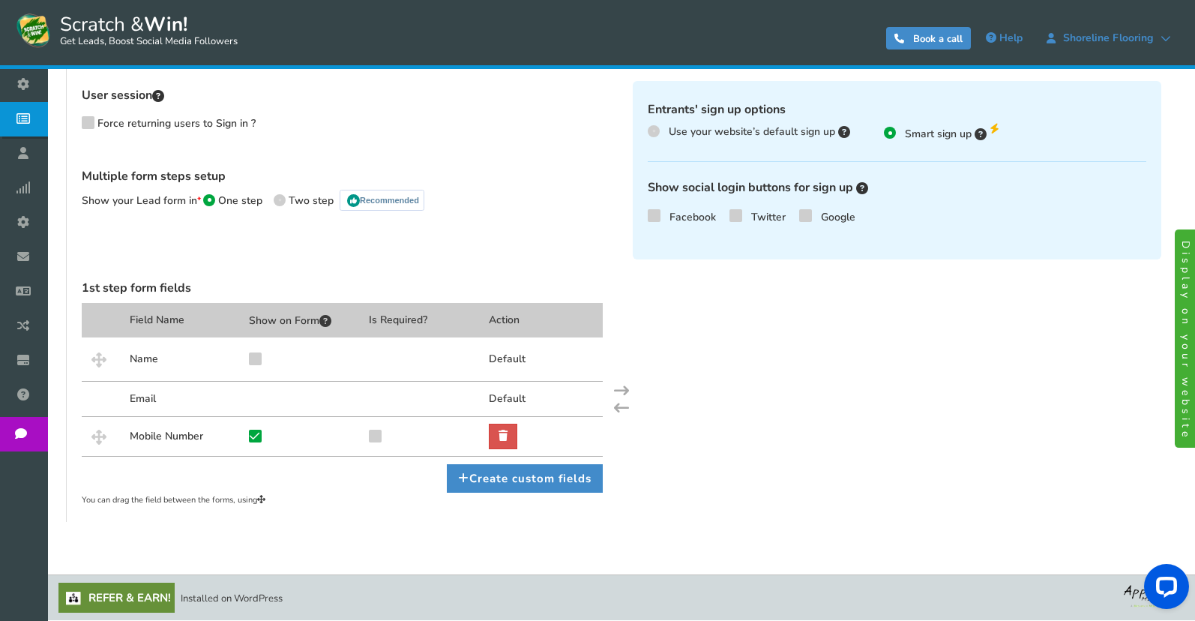
click at [379, 436] on icon at bounding box center [375, 434] width 10 height 11
click at [368, 436] on input "checkbox" at bounding box center [361, 440] width 14 height 14
checkbox input "true"
click at [377, 434] on icon at bounding box center [375, 435] width 10 height 11
click at [368, 434] on input "checkbox" at bounding box center [361, 440] width 14 height 14
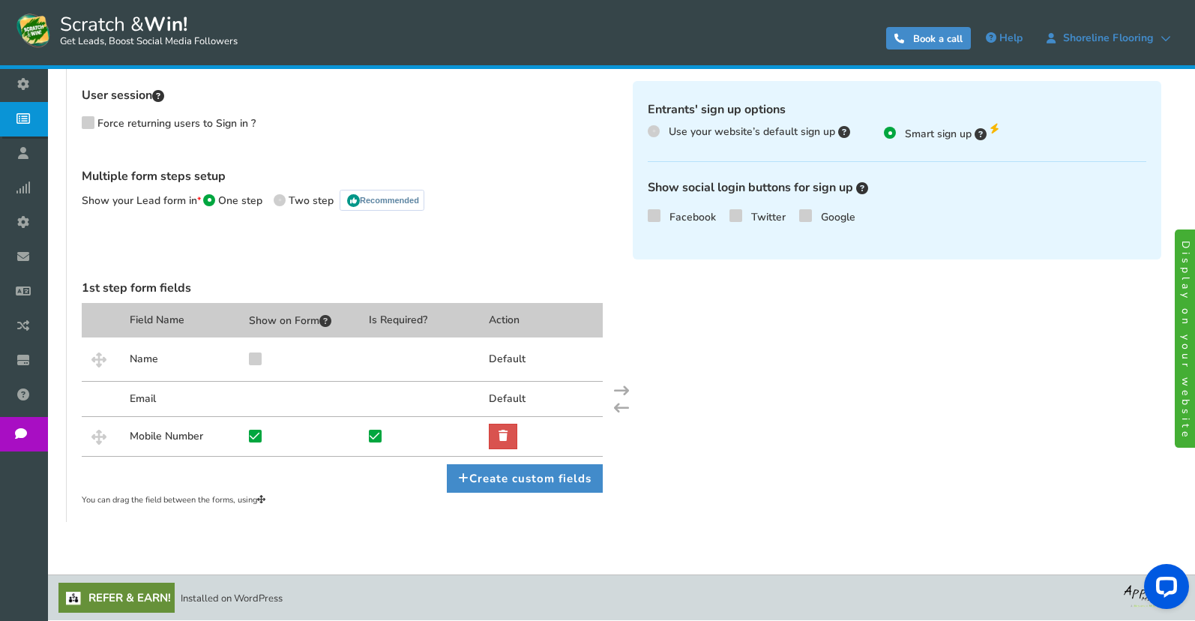
checkbox input "false"
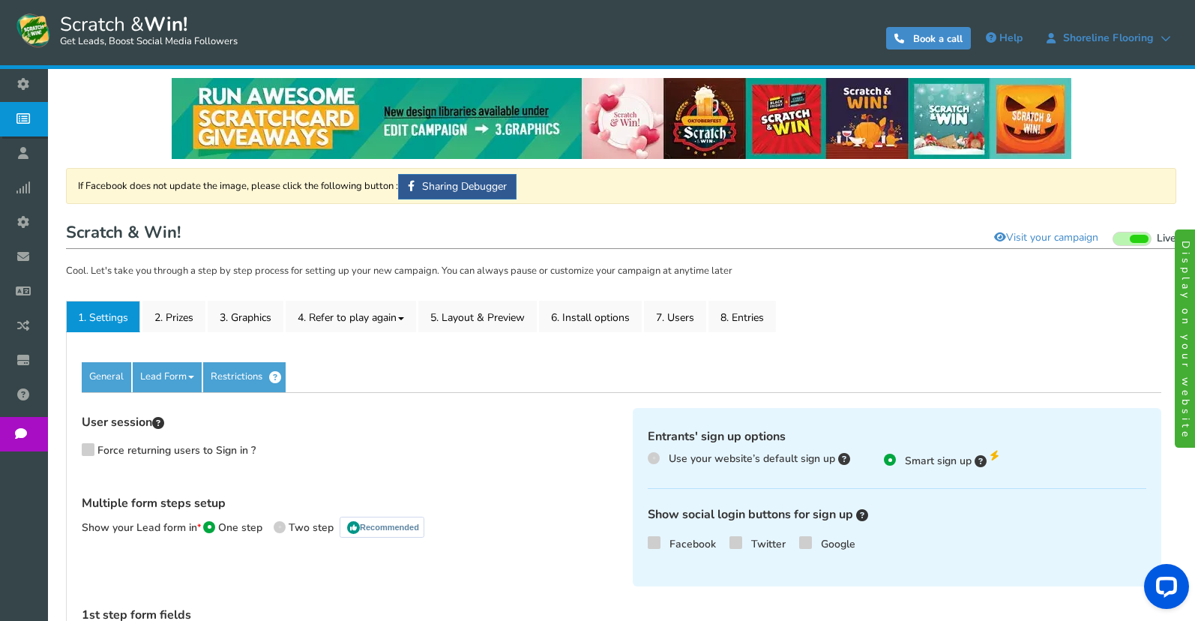
scroll to position [0, 0]
